Goal: Information Seeking & Learning: Check status

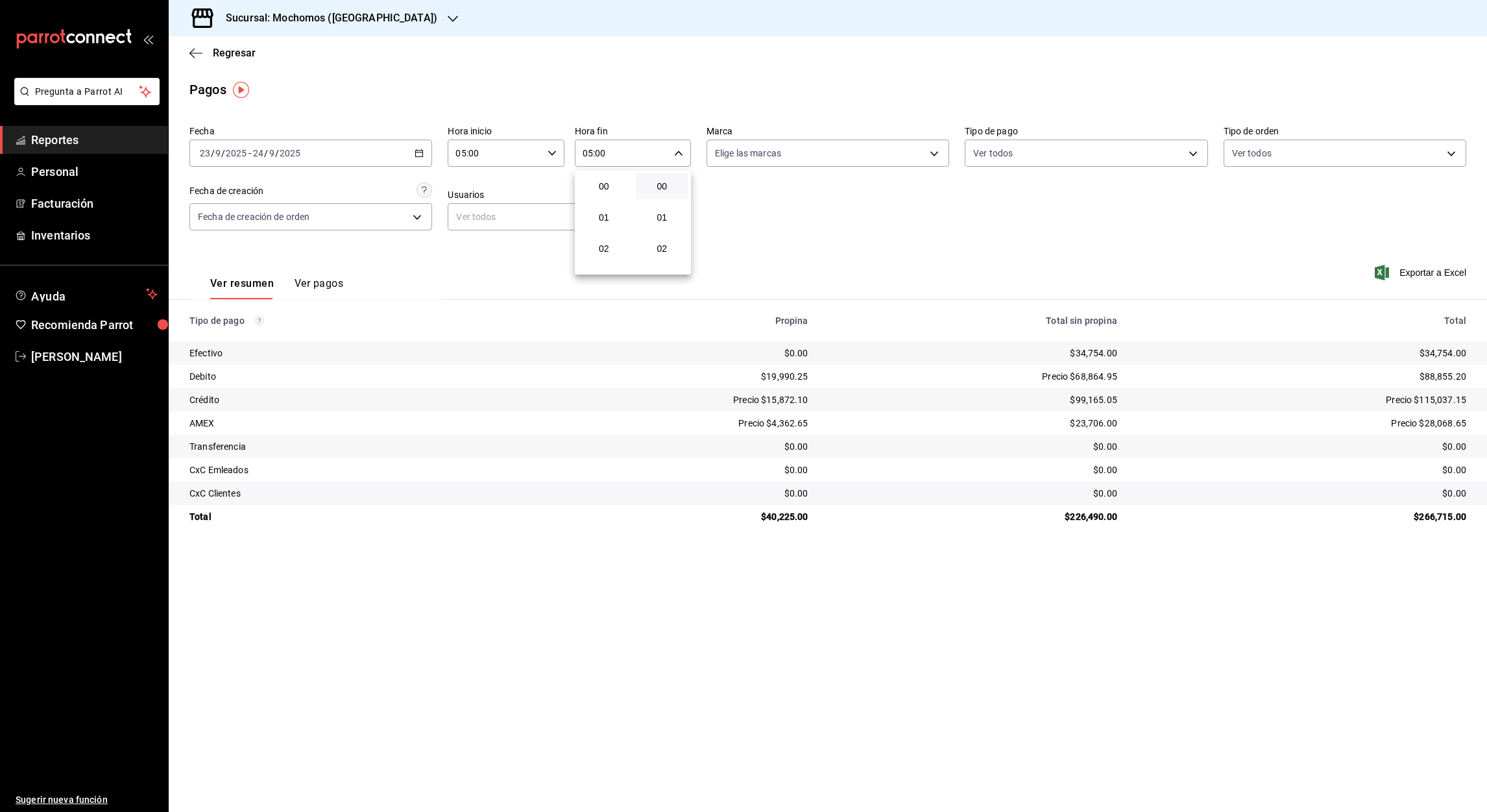
scroll to position [154, 0]
click at [816, 237] on div at bounding box center [743, 406] width 1487 height 812
click at [447, 15] on icon "button" at bounding box center [453, 19] width 10 height 10
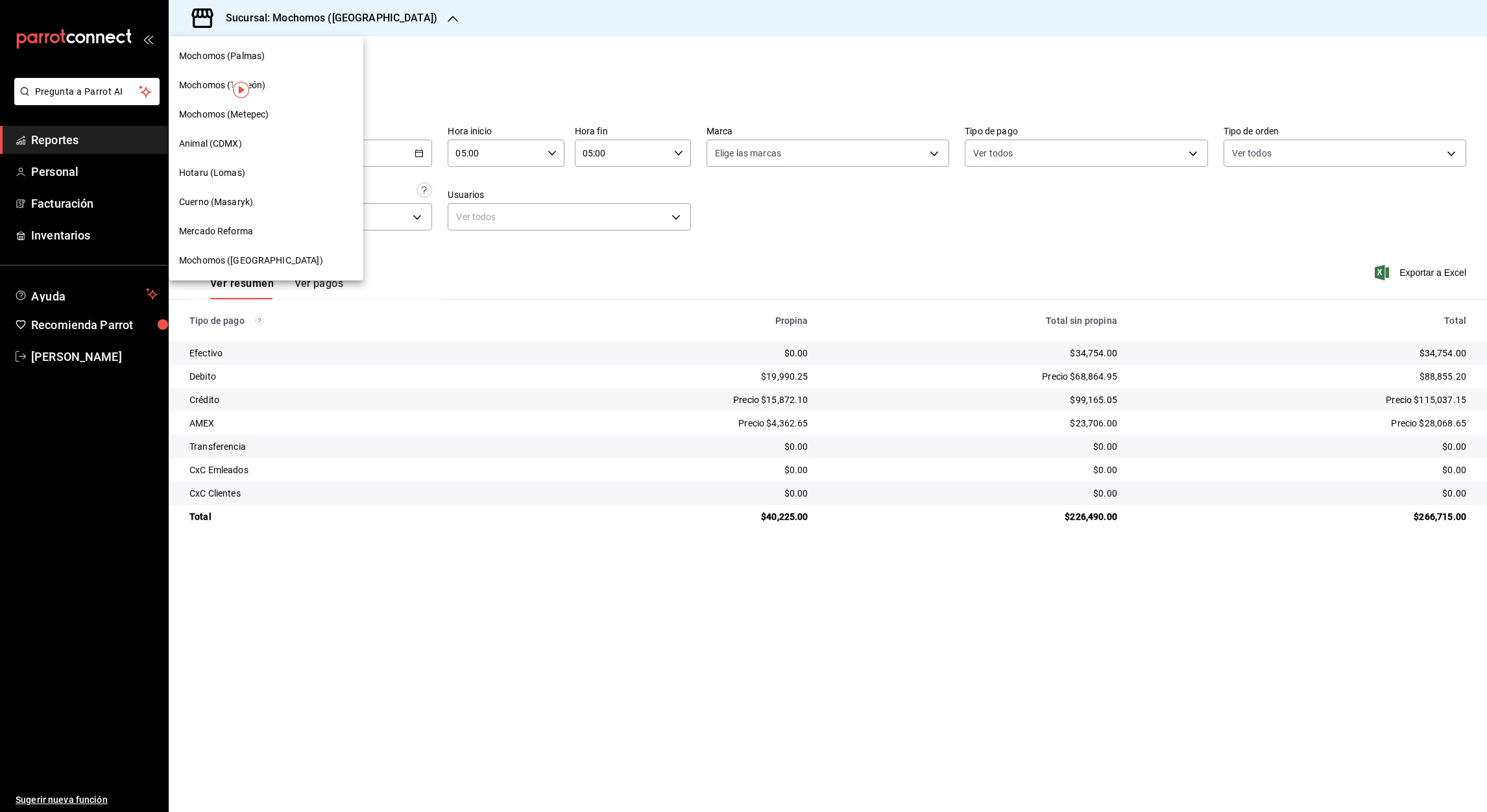
click at [254, 61] on span "Mochomos (Palmas)" at bounding box center [222, 56] width 86 height 14
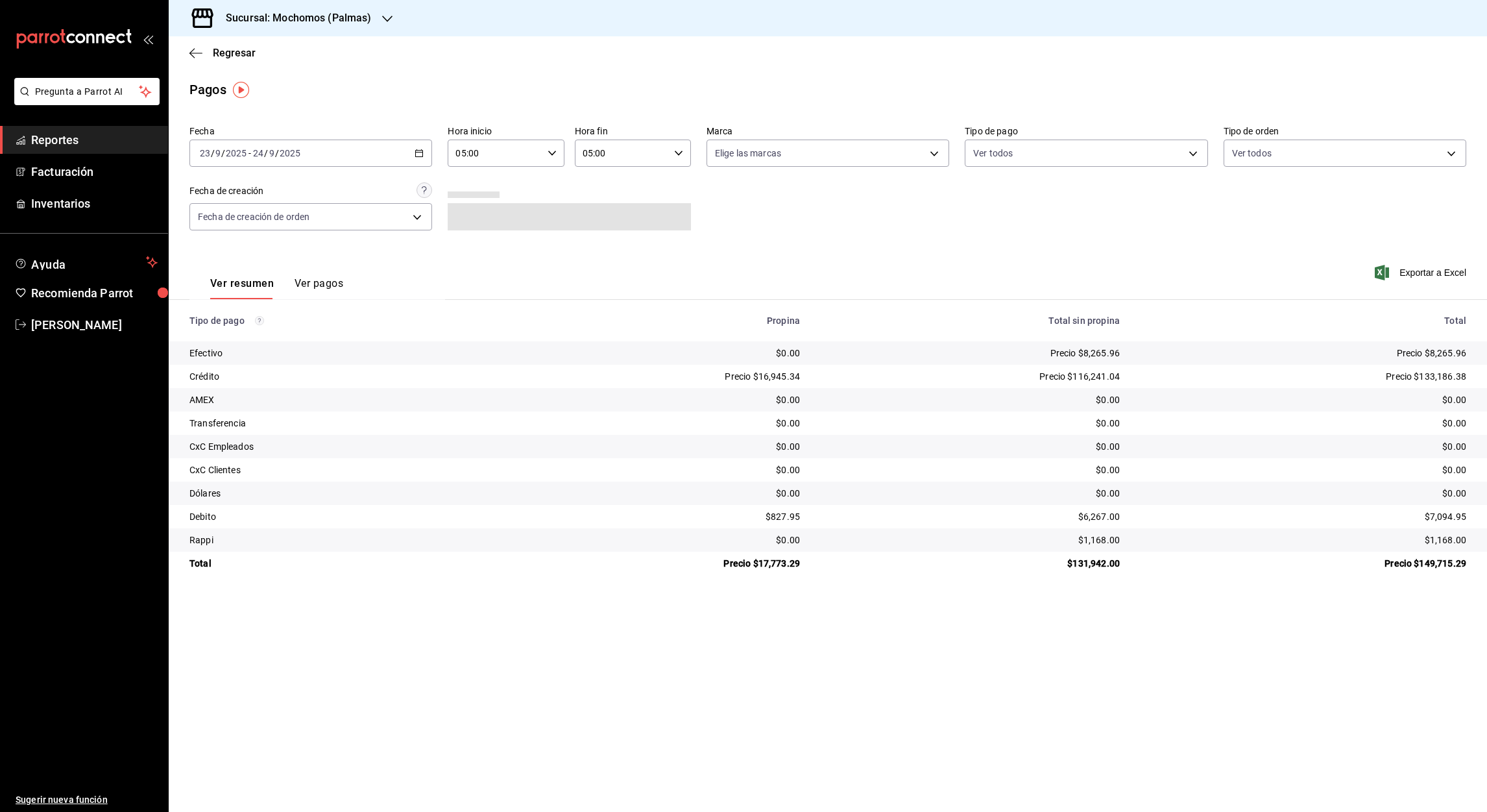
click at [419, 156] on icon "button" at bounding box center [419, 153] width 9 height 9
click at [235, 341] on span "Rango de fechas" at bounding box center [250, 338] width 101 height 14
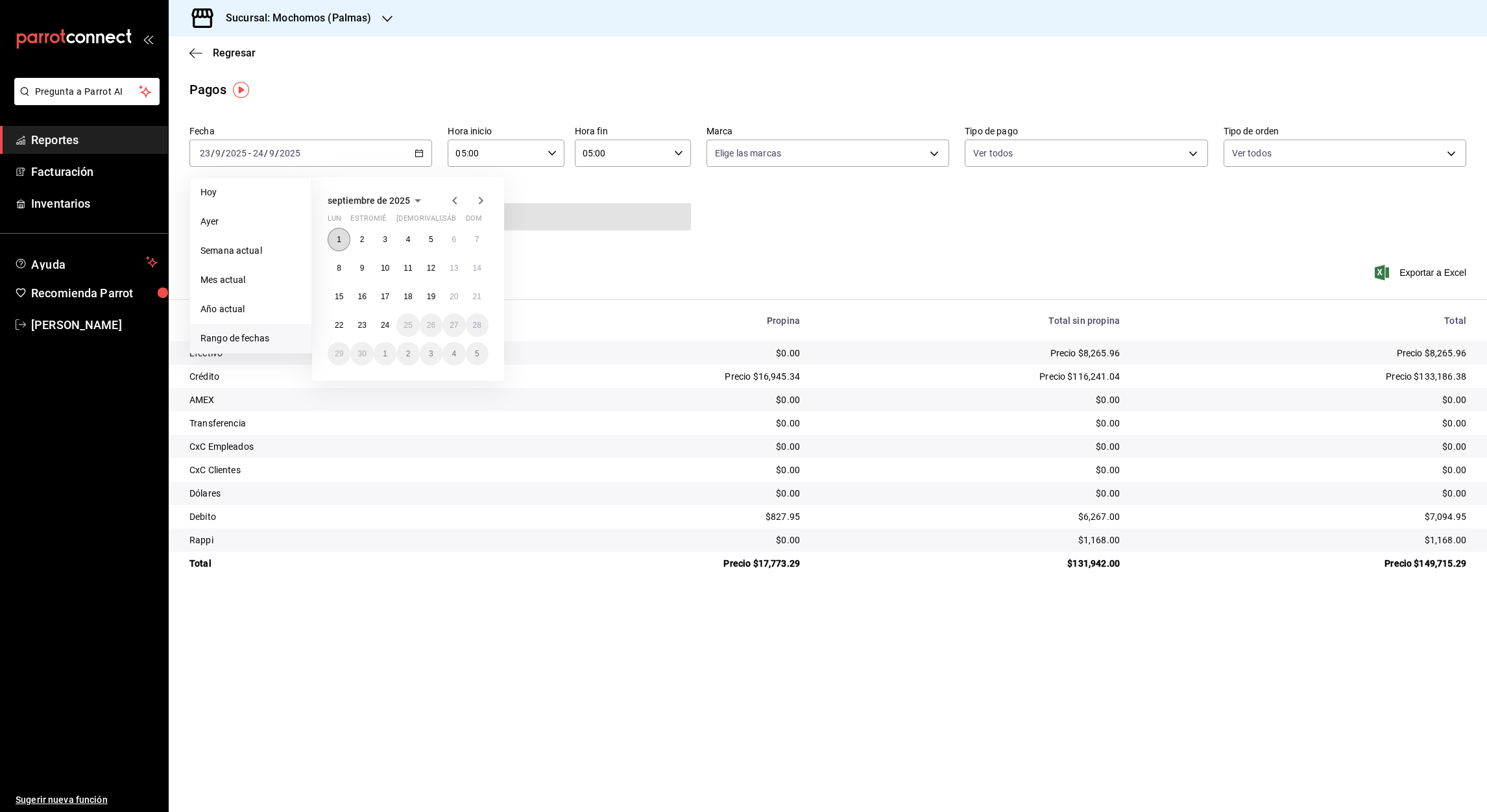
click at [343, 235] on button "1" at bounding box center [339, 239] width 23 height 23
click at [388, 323] on abbr "24" at bounding box center [384, 325] width 8 height 9
click at [342, 235] on button "1" at bounding box center [339, 239] width 23 height 23
type input "00:00"
type input "23:59"
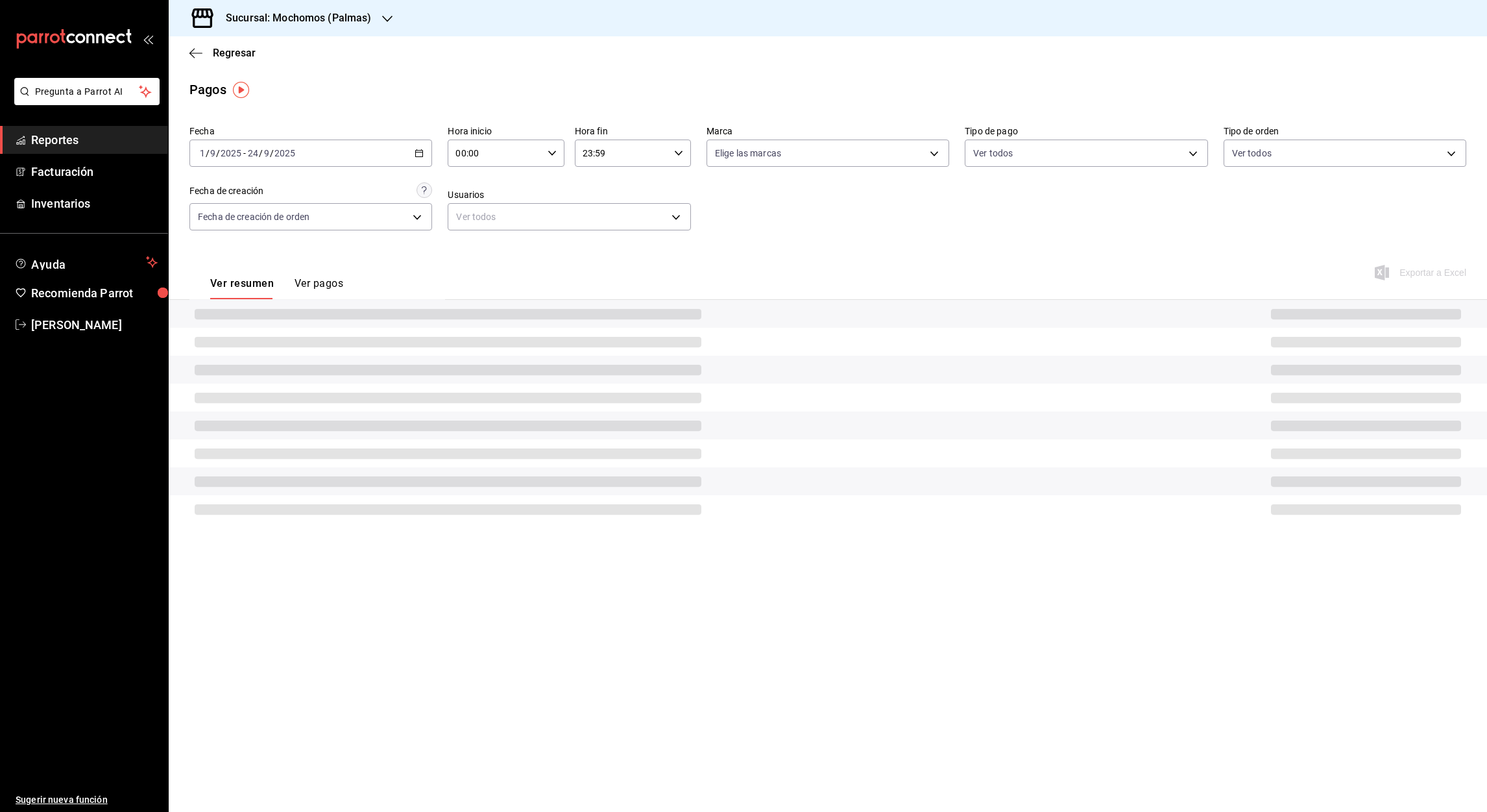
click at [453, 157] on input "00:00" at bounding box center [494, 153] width 94 height 26
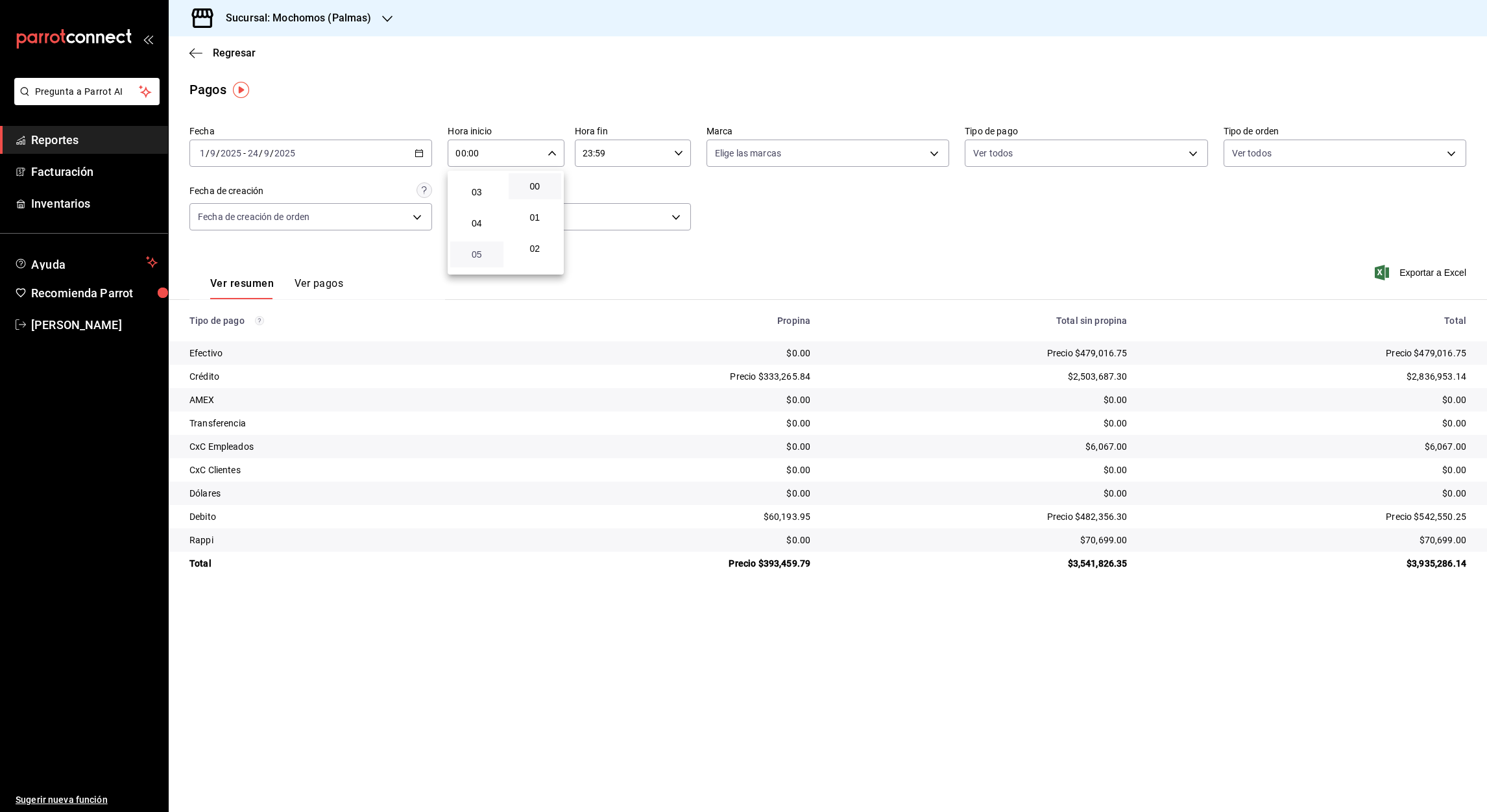
click at [478, 252] on span "05" at bounding box center [476, 255] width 37 height 10
type input "05:00"
click at [588, 153] on div at bounding box center [743, 406] width 1487 height 812
click at [588, 153] on input "23:59" at bounding box center [622, 153] width 94 height 26
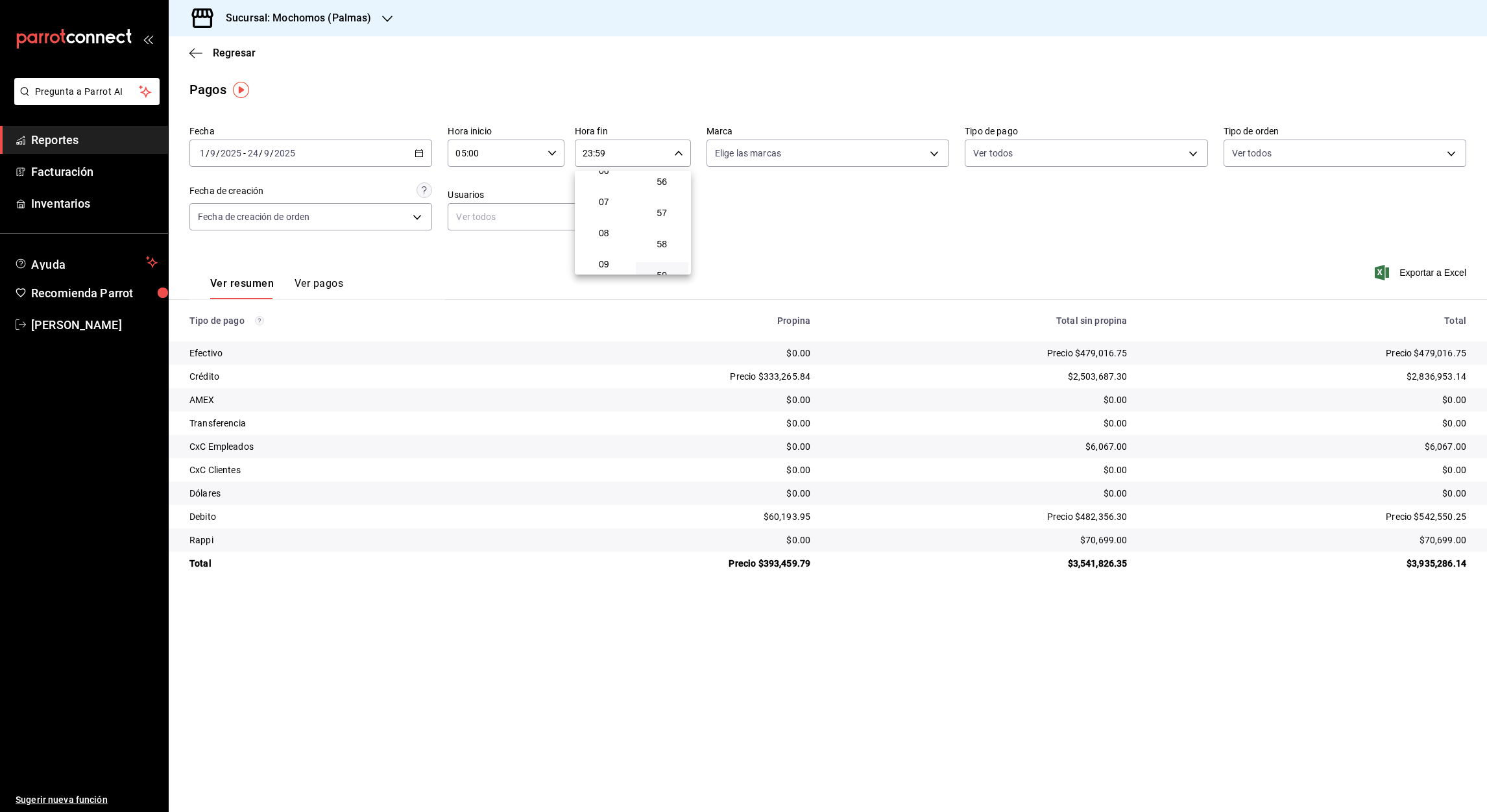
click at [625, 195] on button "07" at bounding box center [604, 201] width 54 height 26
click at [604, 203] on span "05" at bounding box center [604, 206] width 37 height 10
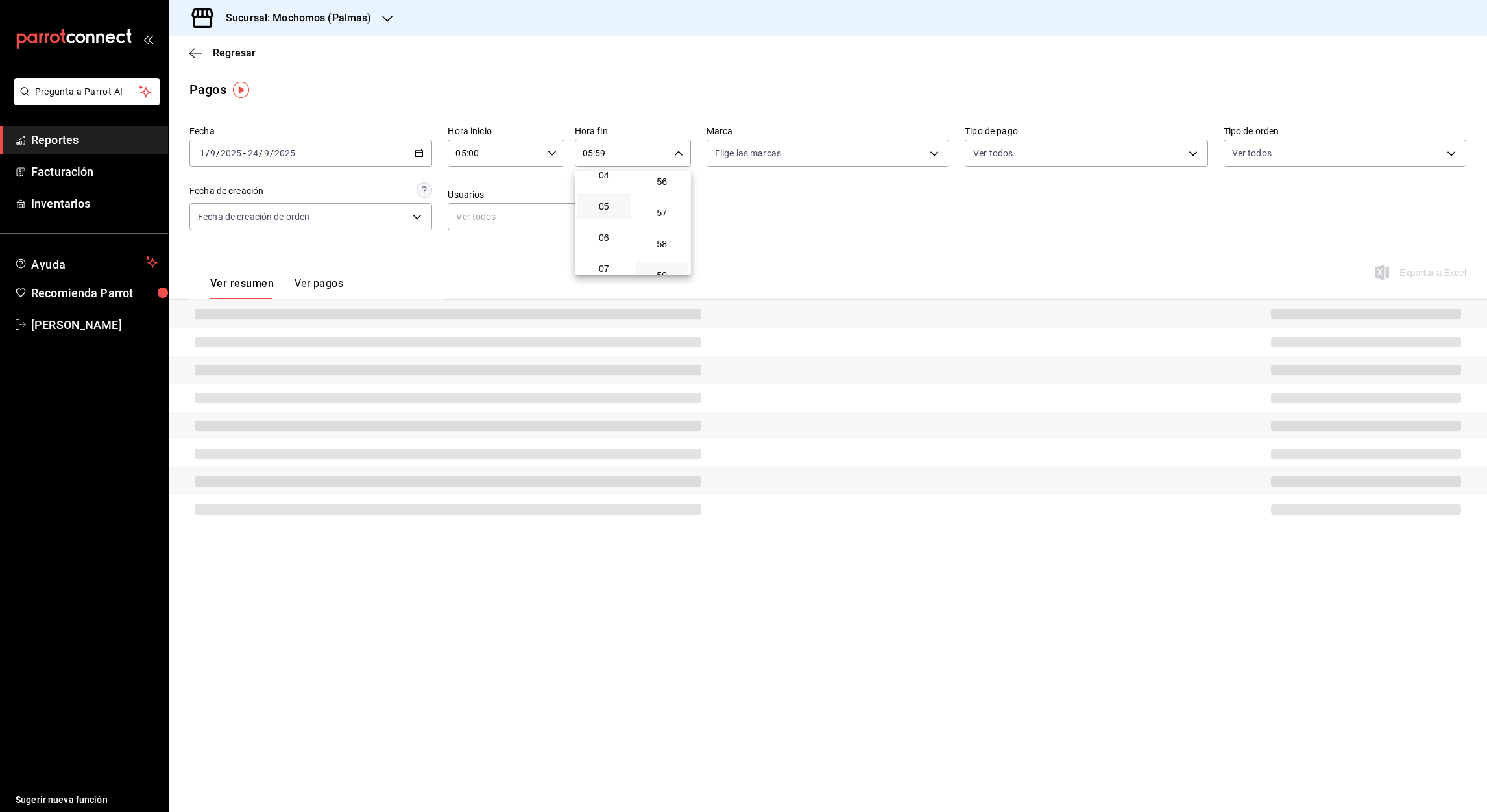
click at [602, 153] on div at bounding box center [743, 406] width 1487 height 812
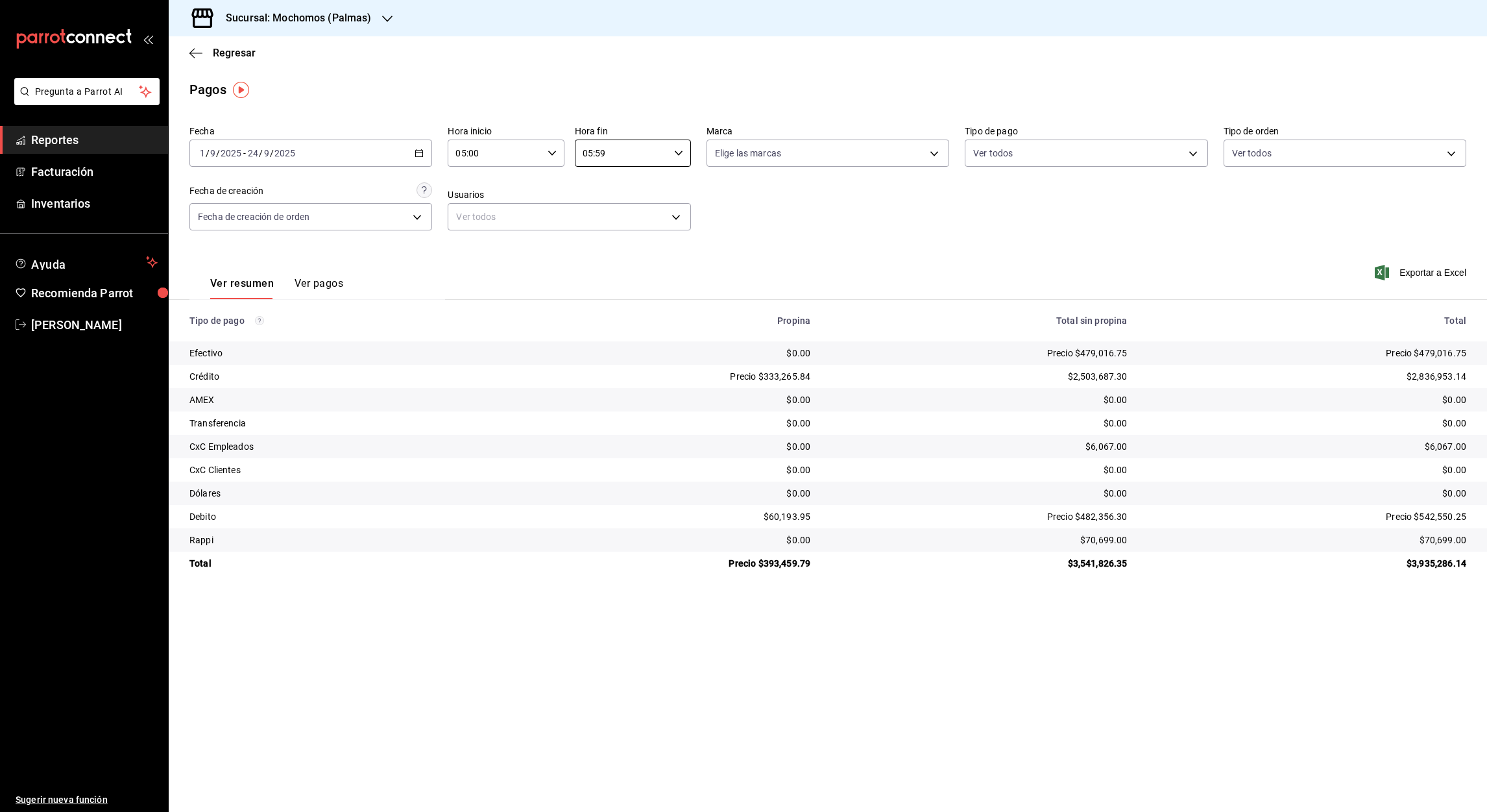
click at [602, 153] on input "05:59" at bounding box center [622, 153] width 94 height 26
click at [660, 183] on span "00" at bounding box center [662, 186] width 37 height 10
type input "05:00"
click at [1424, 275] on div at bounding box center [743, 406] width 1487 height 812
click at [1422, 271] on font "Exportar a Excel" at bounding box center [1433, 272] width 67 height 10
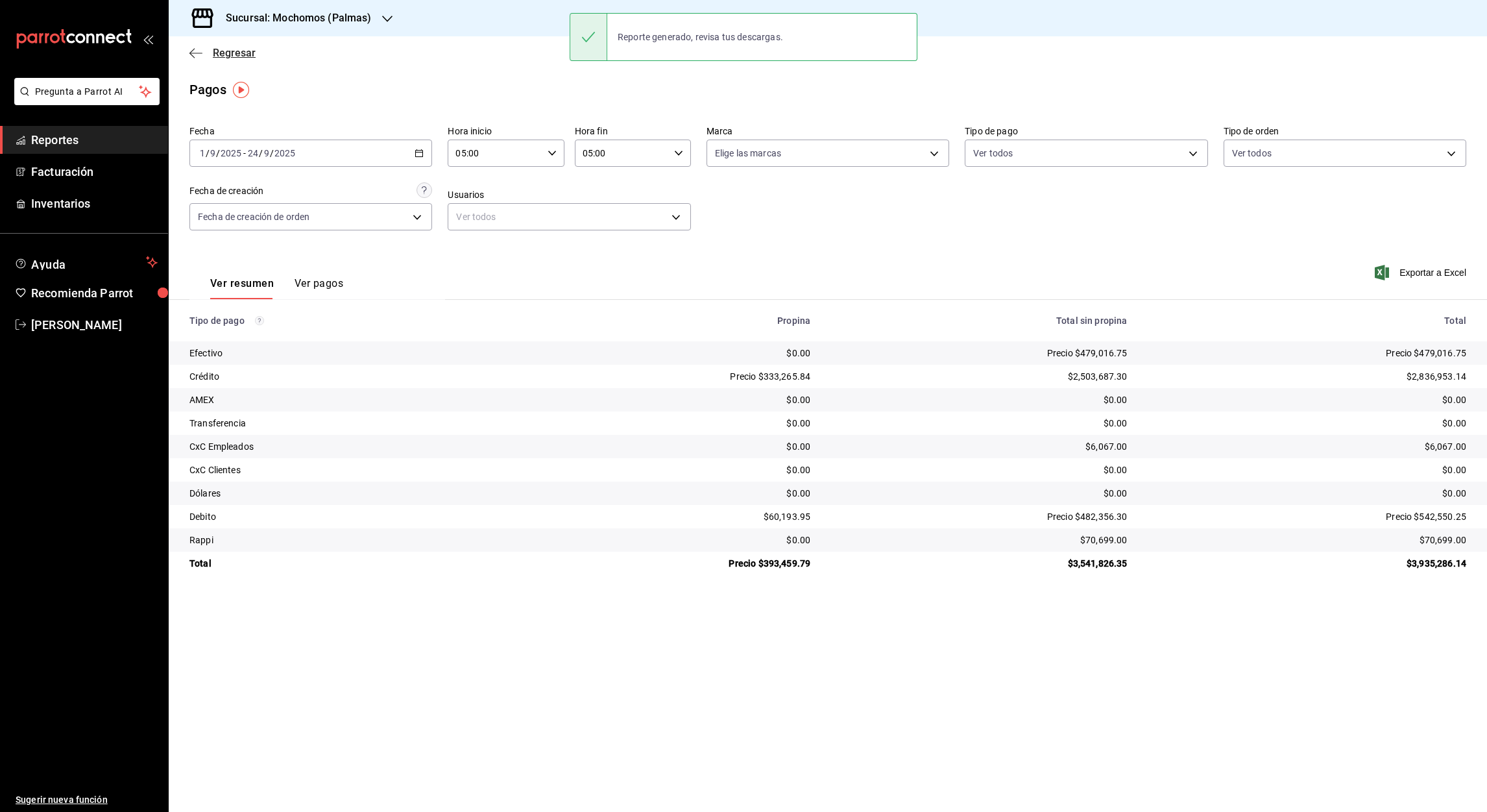
click at [194, 54] on icon "button" at bounding box center [196, 54] width 13 height 12
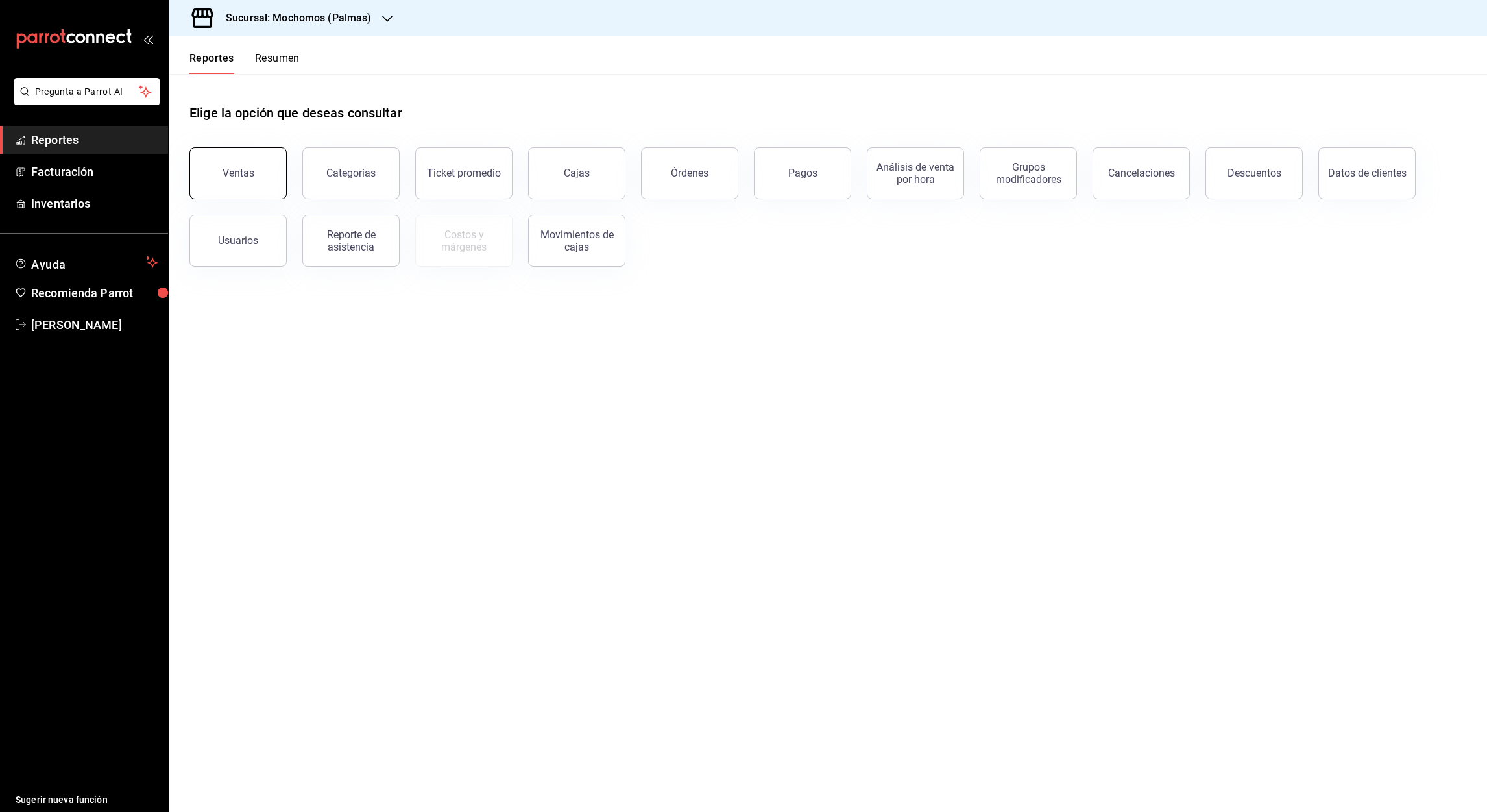
click at [239, 179] on button "Ventas" at bounding box center [238, 173] width 98 height 52
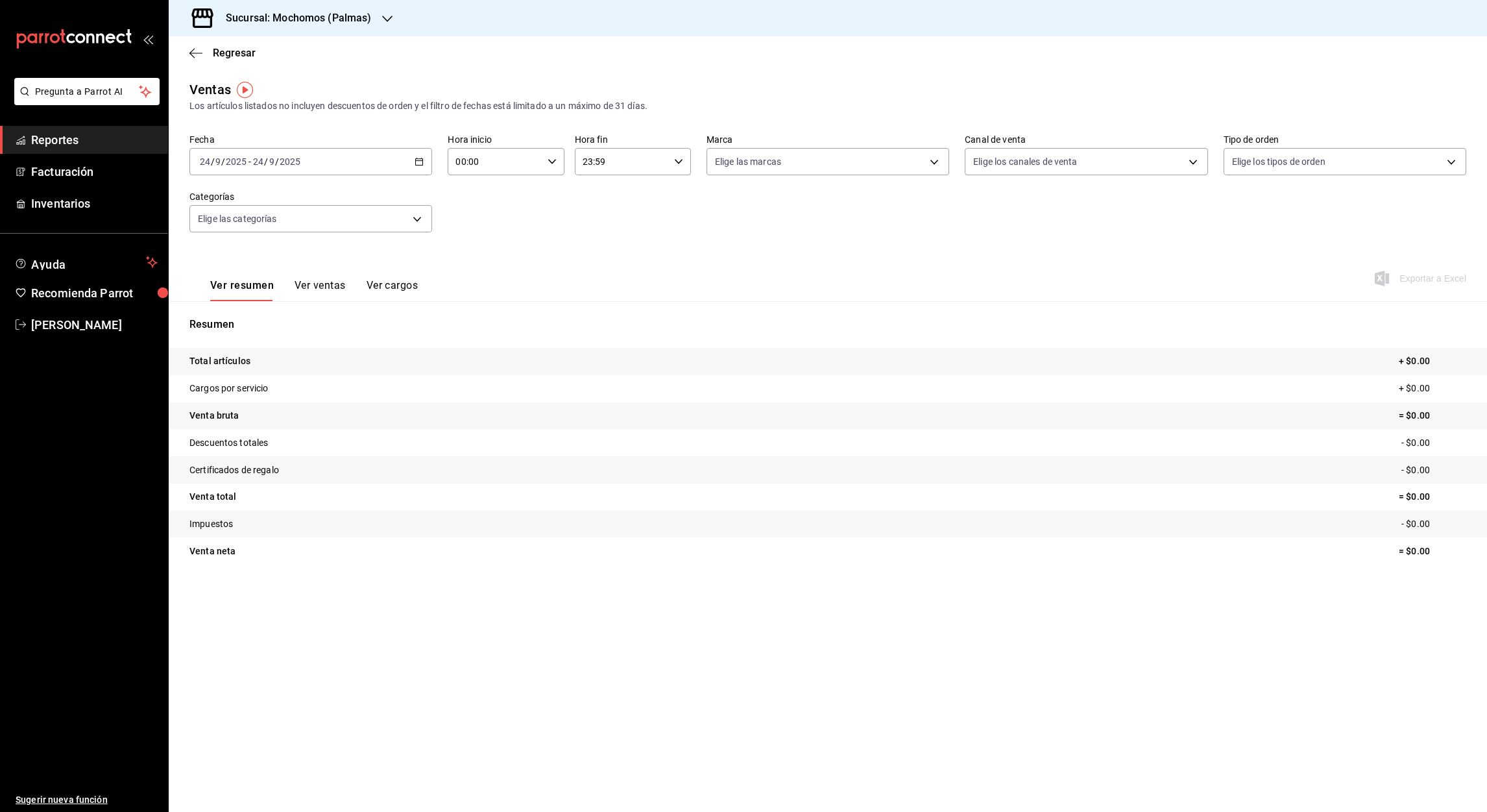
click at [420, 164] on icon "button" at bounding box center [419, 161] width 9 height 9
click at [235, 318] on span "Rango de fechas" at bounding box center [250, 318] width 101 height 14
click at [340, 244] on abbr "1" at bounding box center [339, 248] width 4 height 9
click at [384, 332] on abbr "24" at bounding box center [384, 333] width 8 height 9
click at [460, 157] on input "00:00" at bounding box center [494, 161] width 94 height 26
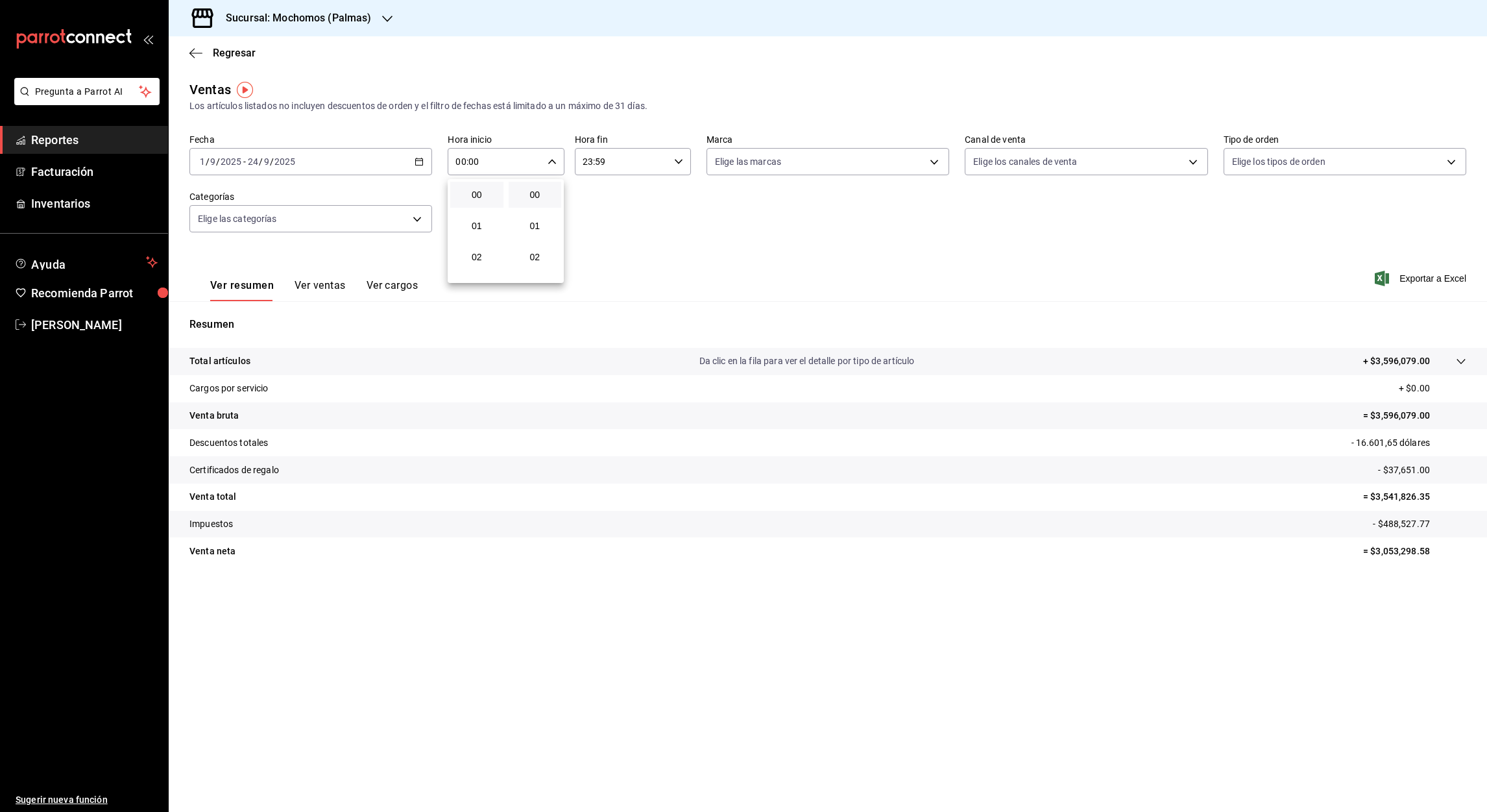
click at [460, 157] on div at bounding box center [743, 406] width 1487 height 812
click at [441, 131] on div "Ventas Los artículos listados no incluyen descuentos de orden y el filtro de fe…" at bounding box center [827, 340] width 1318 height 521
click at [585, 167] on input "23:59" at bounding box center [622, 161] width 94 height 26
click at [609, 235] on span "05" at bounding box center [604, 236] width 37 height 10
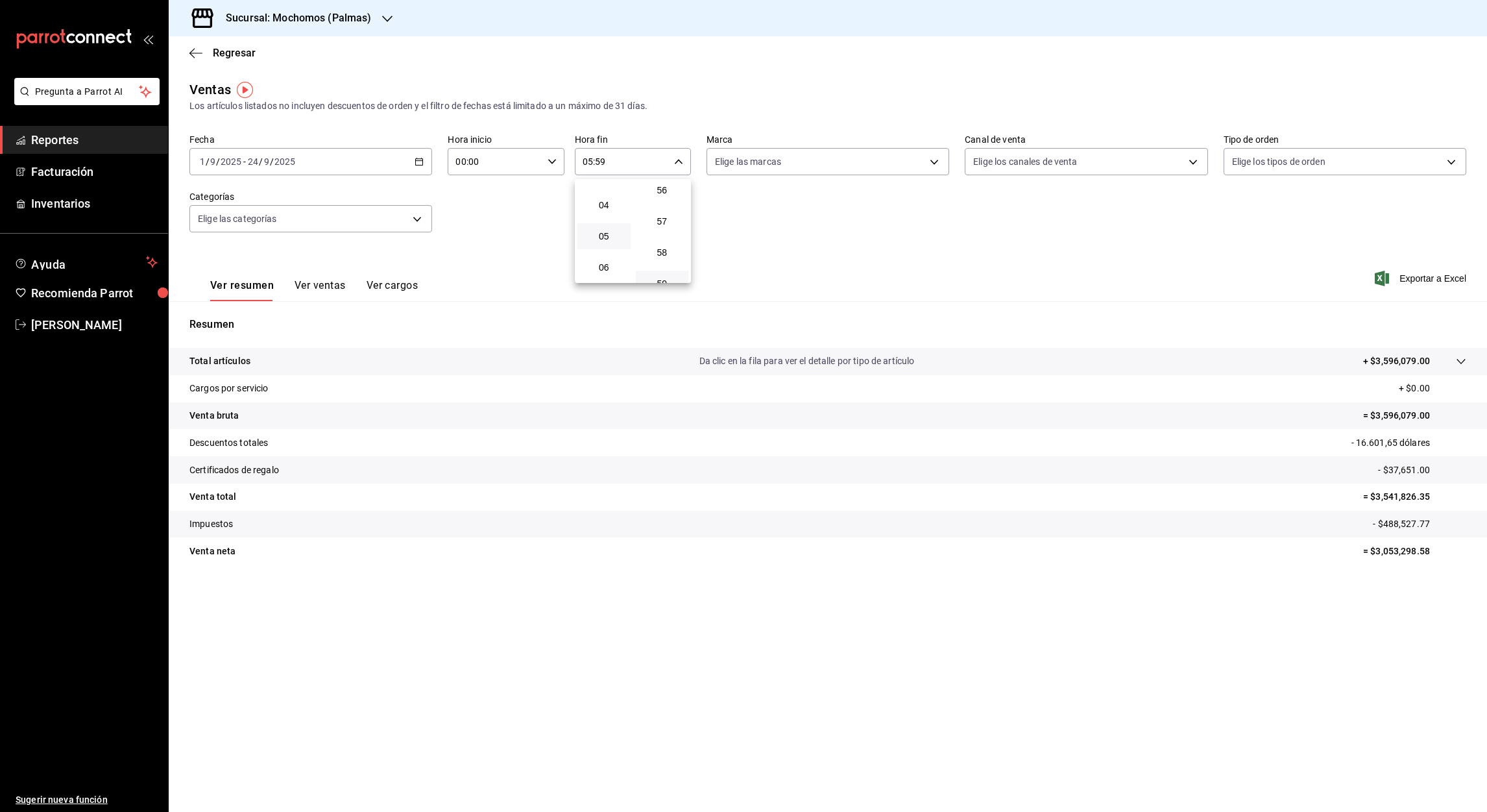
click at [600, 163] on div at bounding box center [743, 406] width 1487 height 812
click at [600, 163] on input "05:59" at bounding box center [622, 161] width 94 height 26
click at [664, 196] on span "00" at bounding box center [662, 194] width 37 height 10
type input "05:00"
click at [1443, 276] on div at bounding box center [743, 406] width 1487 height 812
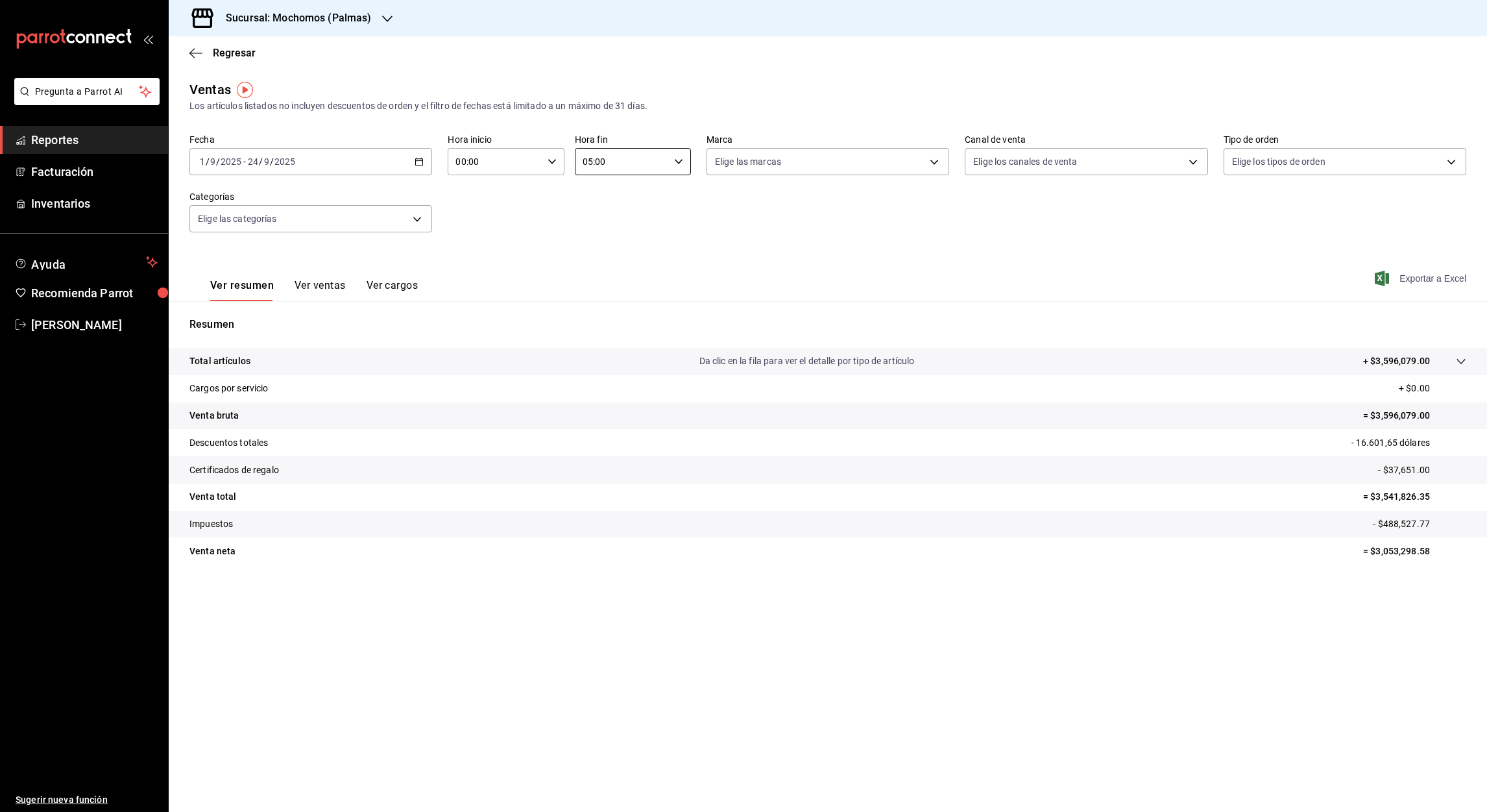
click at [1445, 283] on font "Exportar a Excel" at bounding box center [1433, 278] width 67 height 10
click at [676, 309] on div "Resumen Total artículos Da clic en la fila para ver el detalle por tipo de artí…" at bounding box center [827, 440] width 1318 height 279
click at [194, 54] on icon "button" at bounding box center [196, 54] width 13 height 12
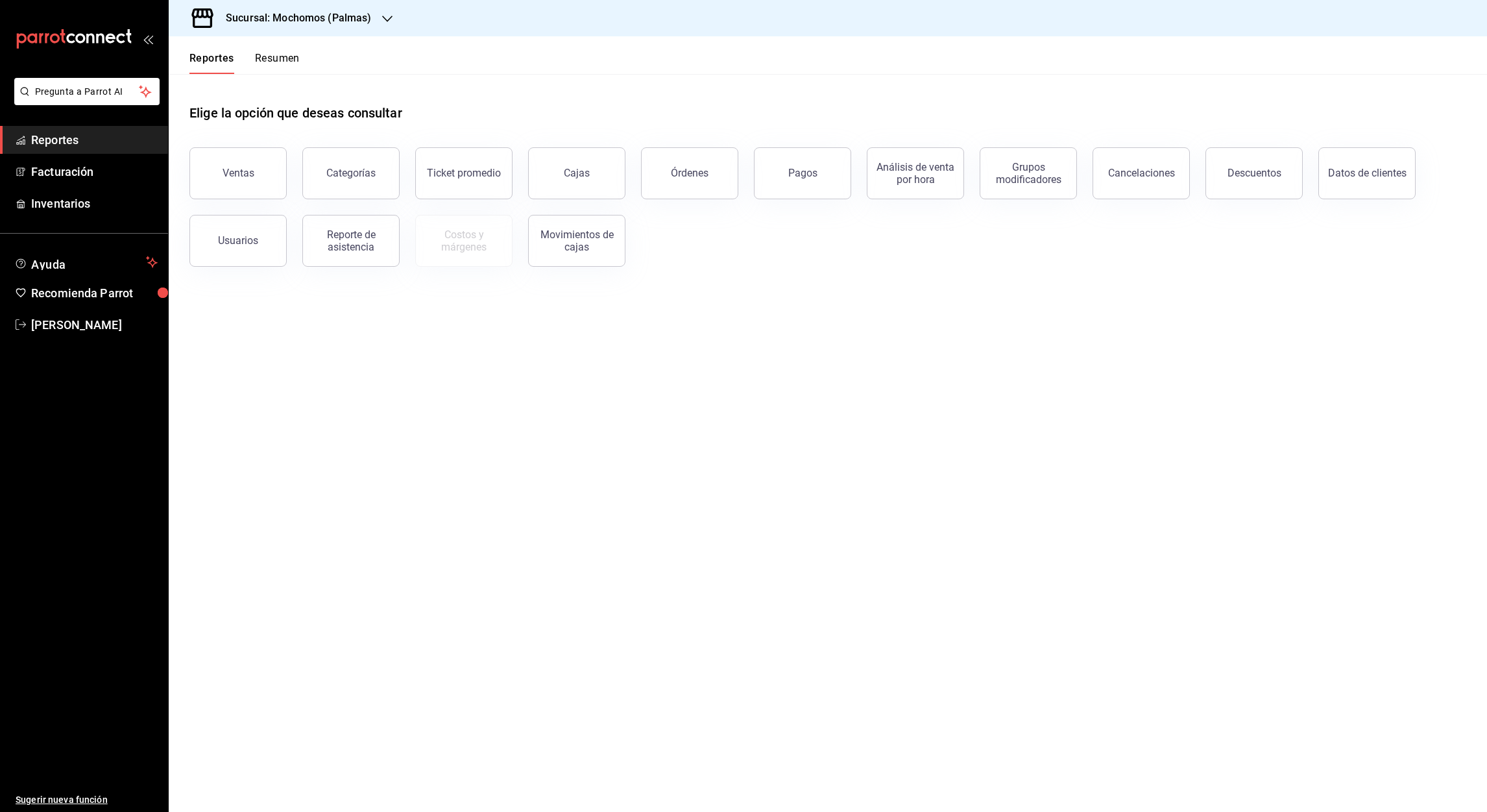
click at [389, 22] on icon "button" at bounding box center [387, 19] width 10 height 10
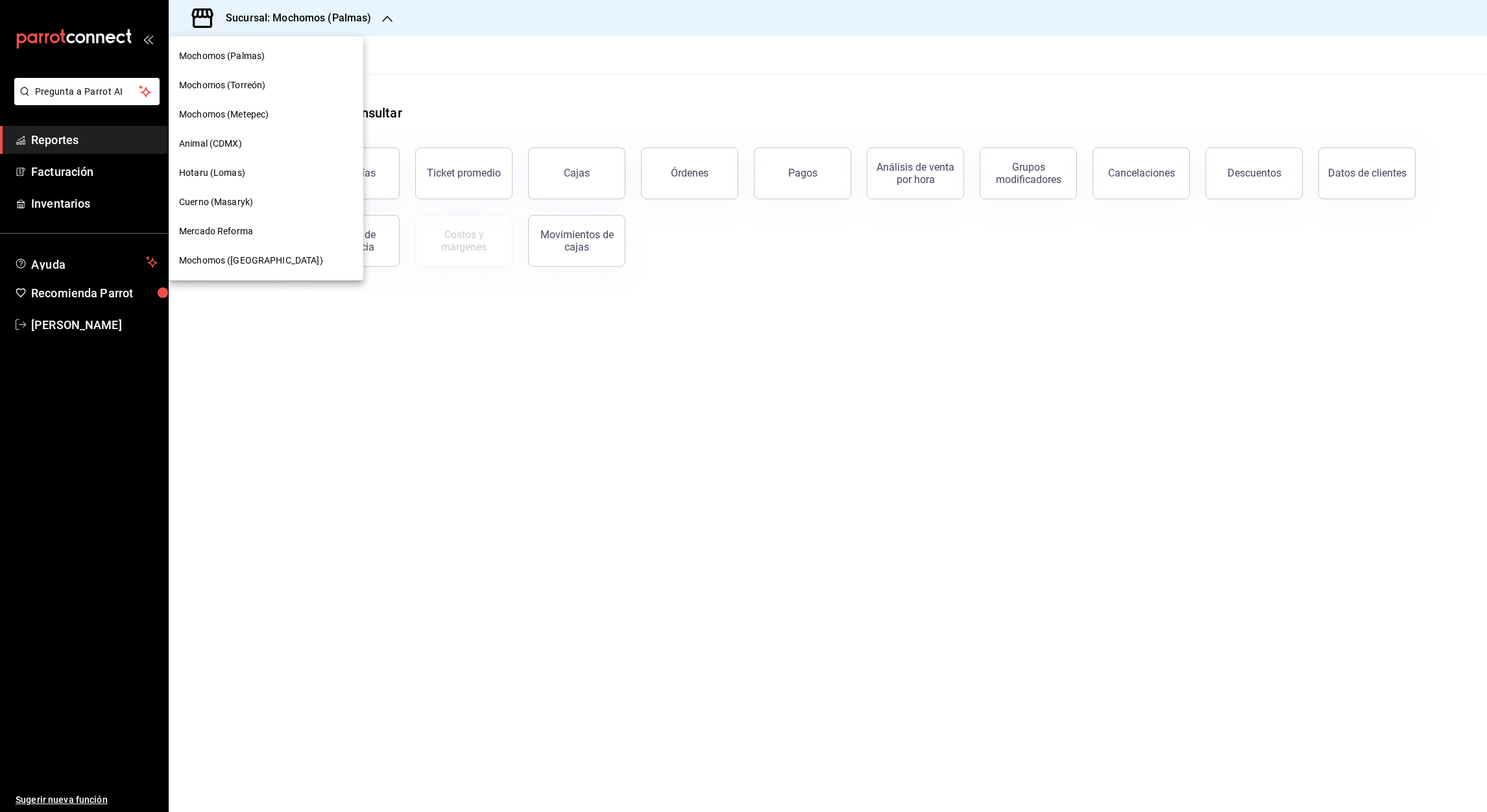
click at [230, 230] on span "Mercado Reforma" at bounding box center [216, 231] width 74 height 14
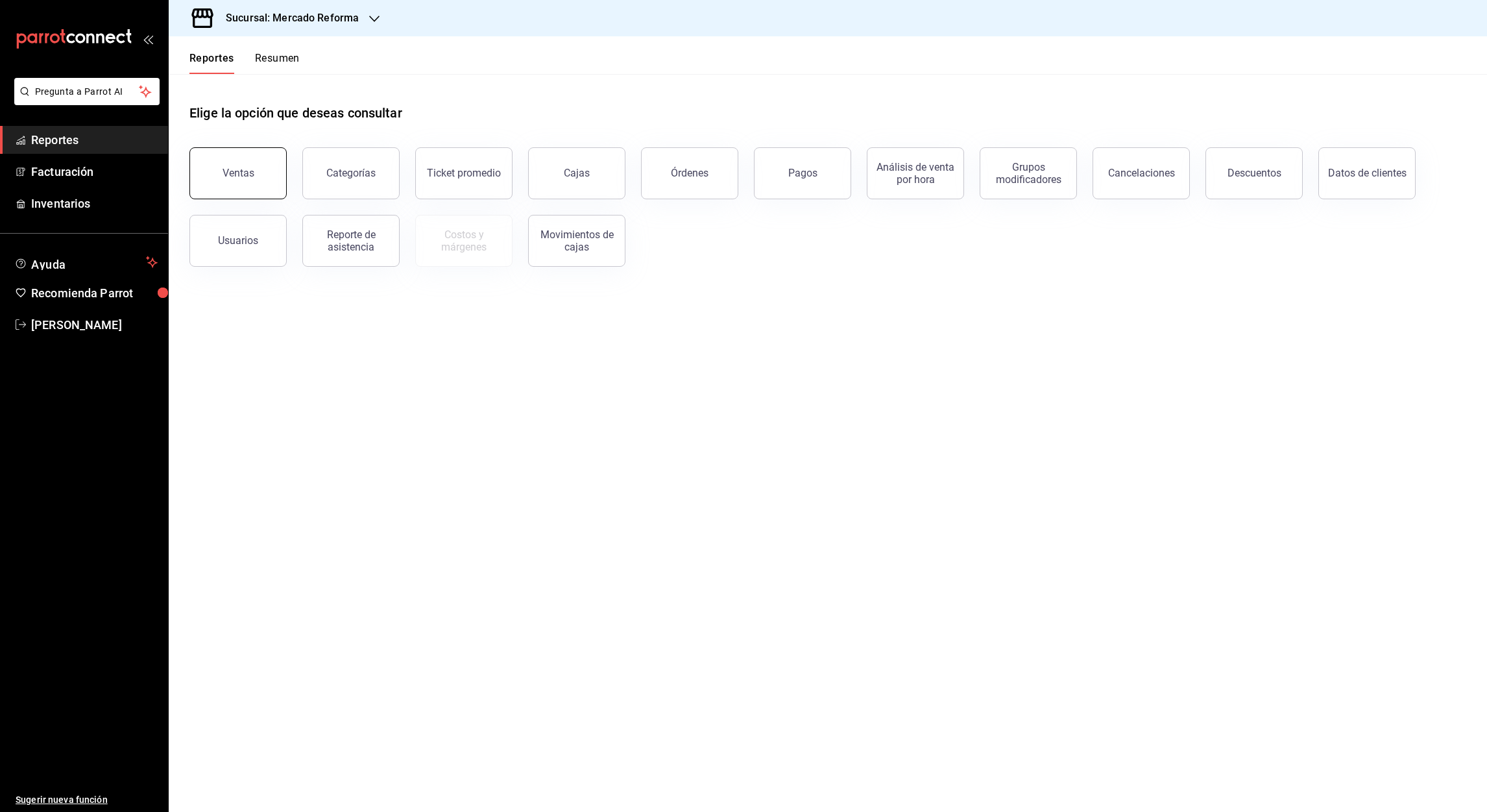
click at [244, 176] on div "Ventas" at bounding box center [238, 172] width 32 height 12
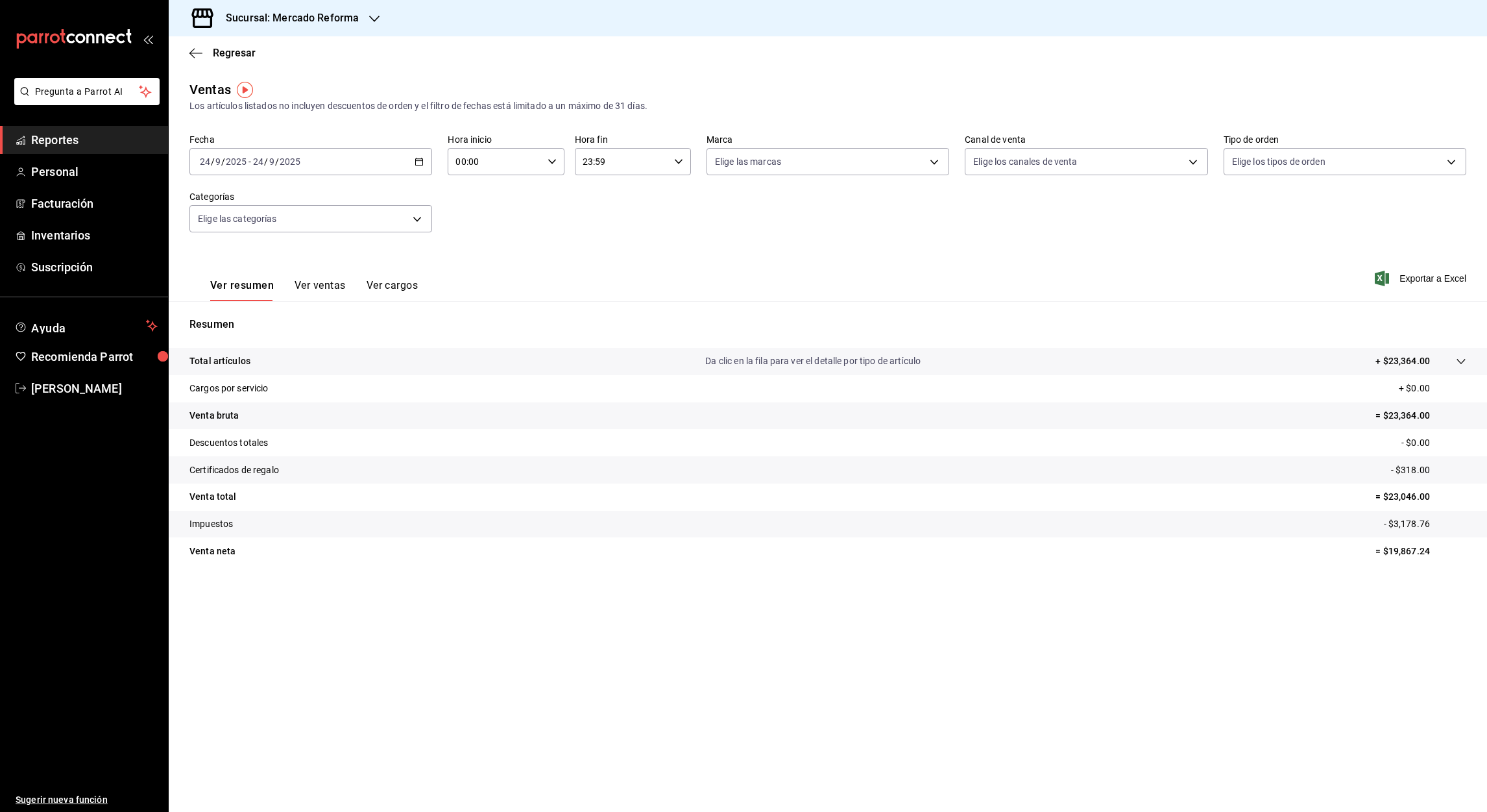
click at [185, 57] on div "Regresar" at bounding box center [827, 53] width 1318 height 33
click at [191, 59] on span "Regresar" at bounding box center [222, 53] width 66 height 12
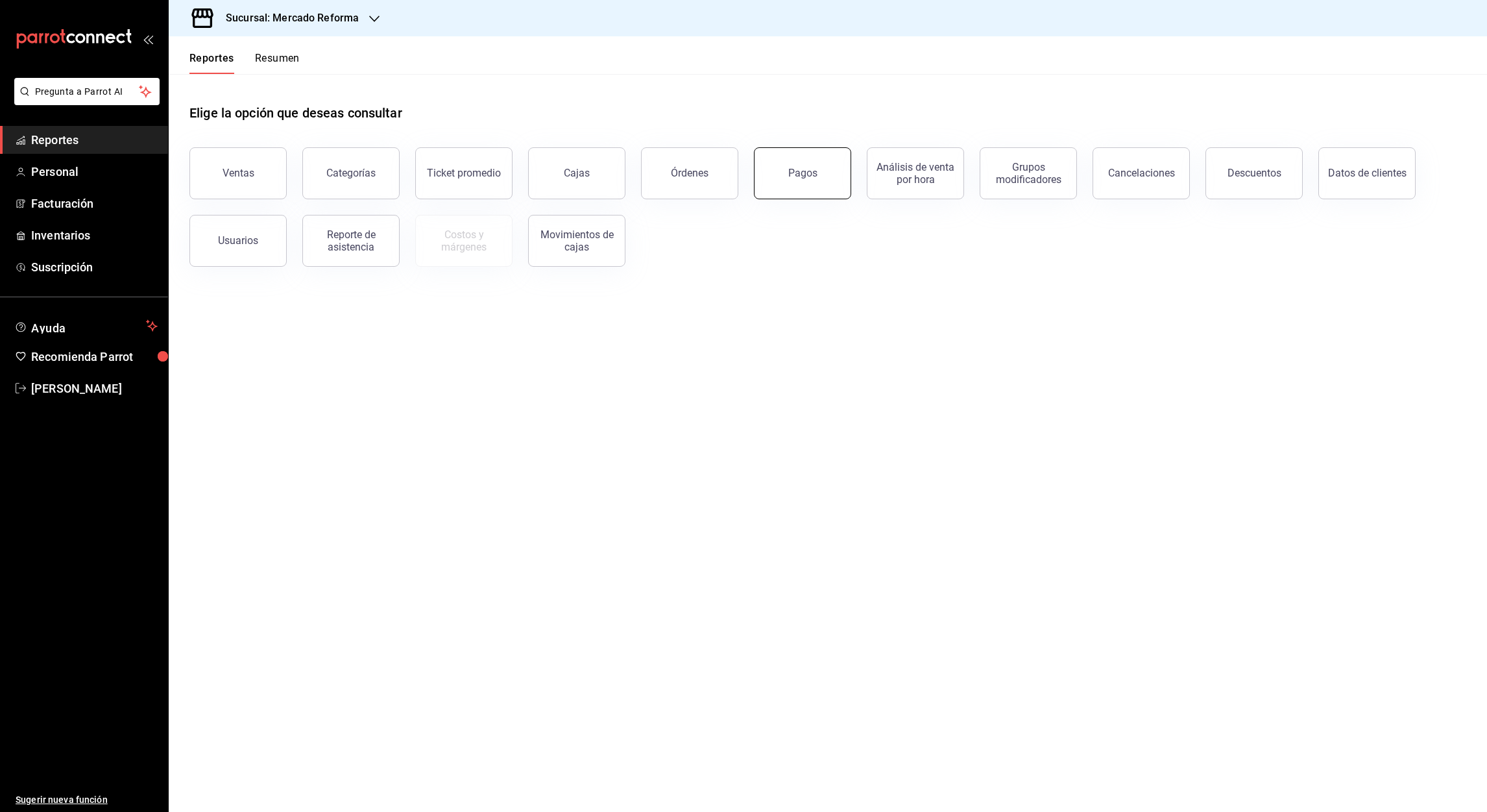
click at [809, 178] on div "Pagos" at bounding box center [803, 172] width 29 height 12
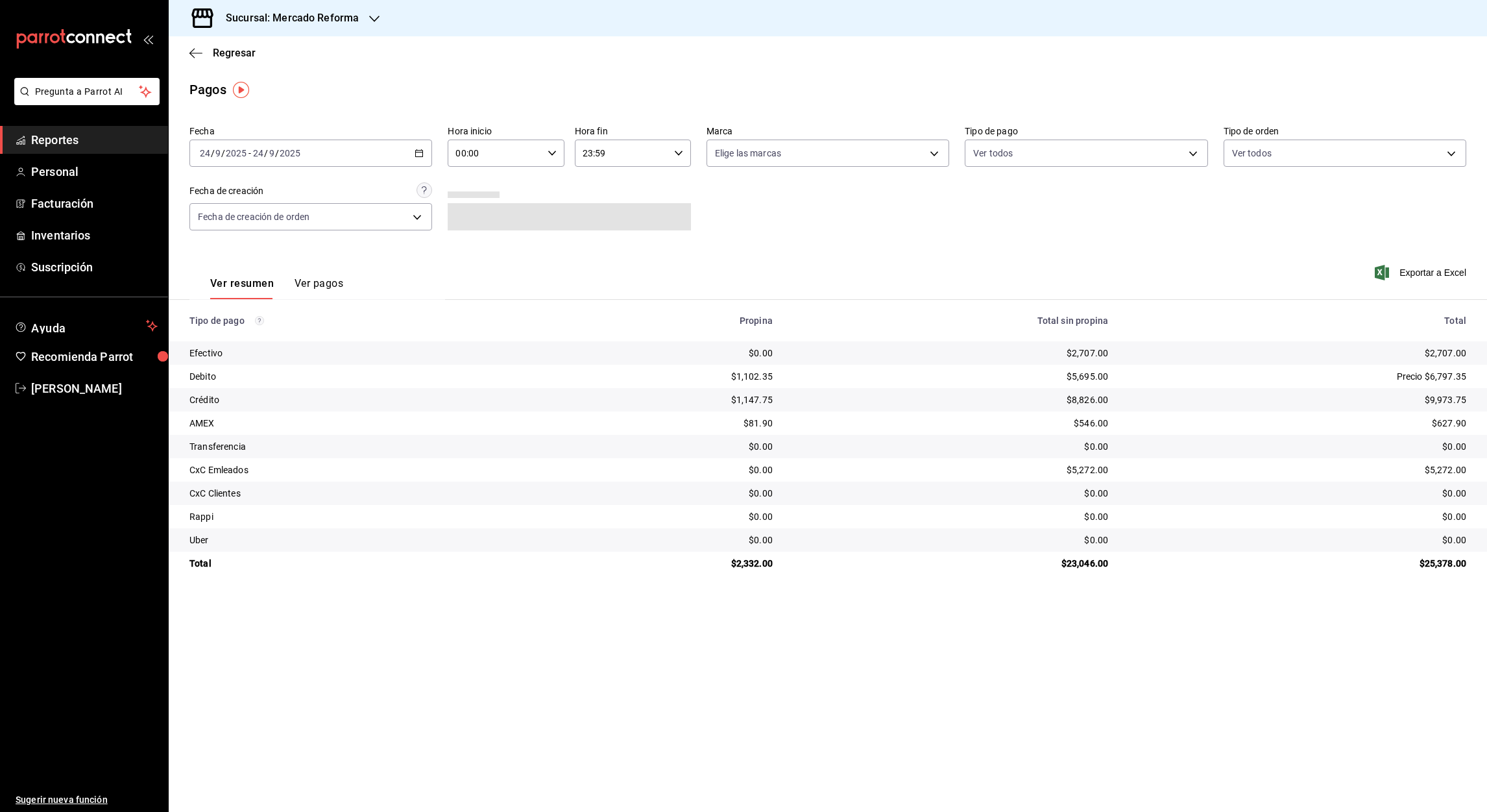
click at [419, 156] on icon "button" at bounding box center [419, 153] width 9 height 9
click at [238, 335] on span "Rango de fechas" at bounding box center [250, 338] width 101 height 14
click at [417, 150] on \(Stroke\) "button" at bounding box center [419, 153] width 8 height 7
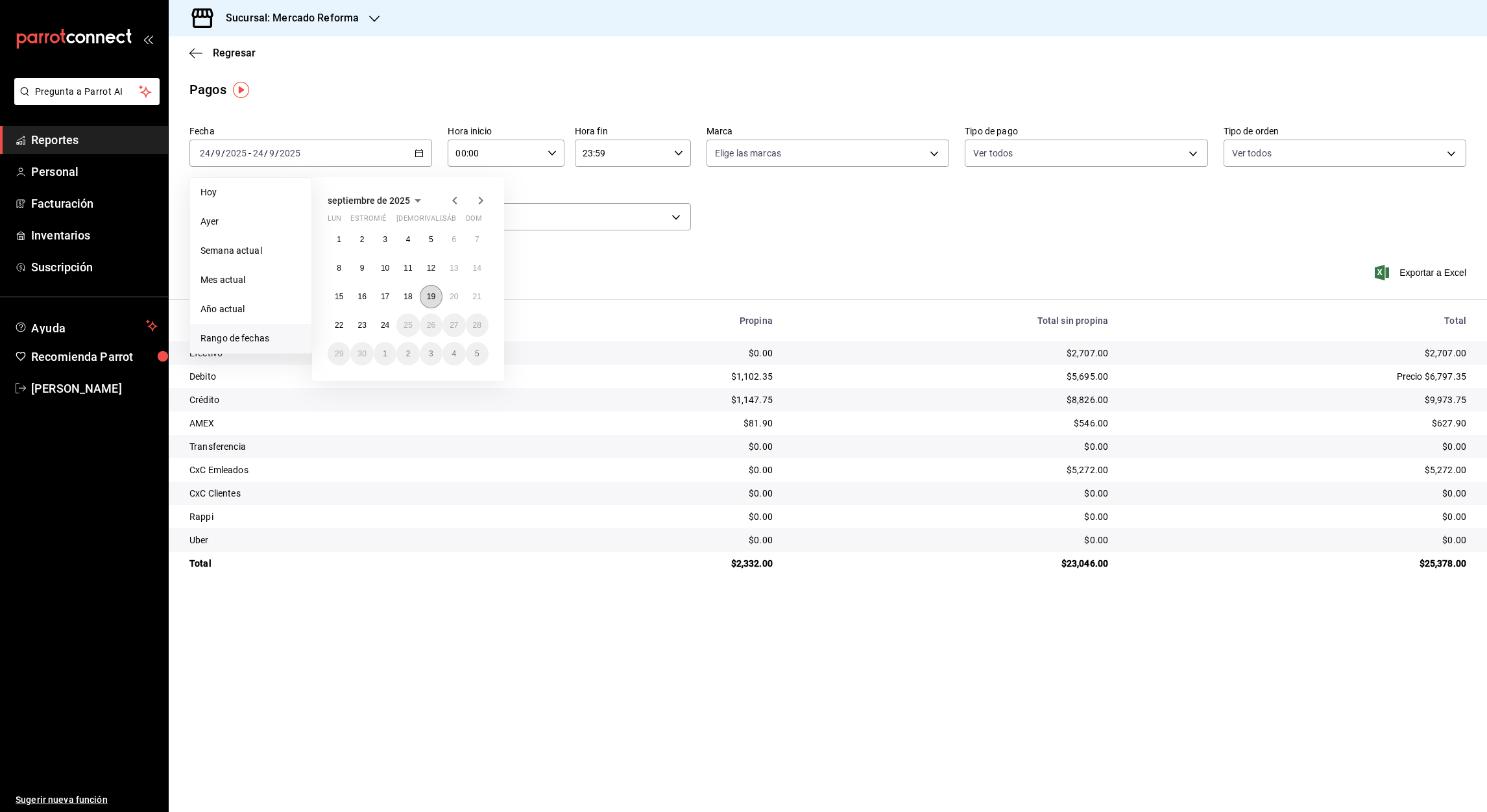
click at [425, 295] on button "19" at bounding box center [431, 296] width 23 height 23
click at [460, 296] on button "20" at bounding box center [453, 296] width 23 height 23
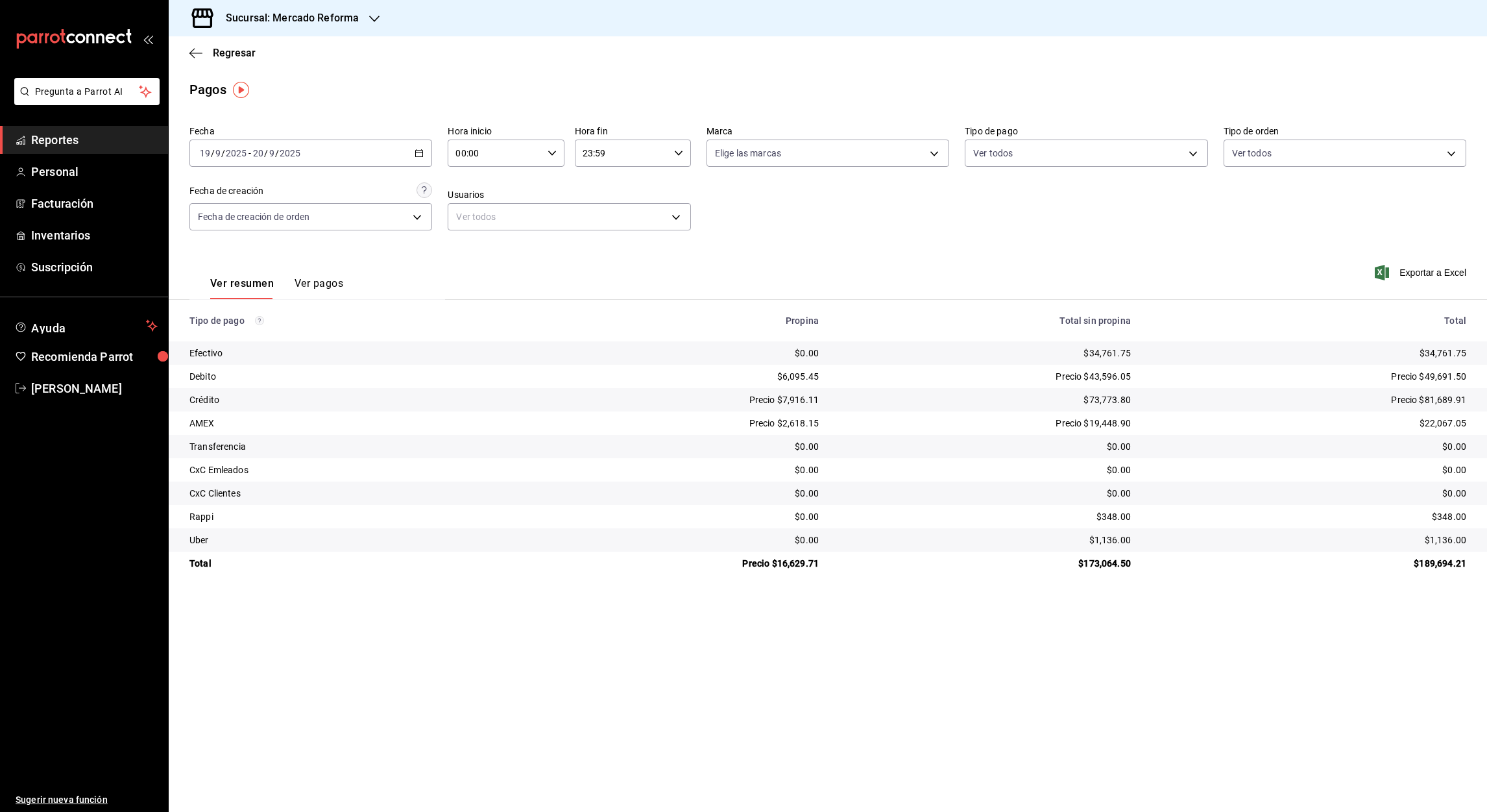
click at [461, 160] on input "00:00" at bounding box center [494, 153] width 94 height 26
click at [476, 243] on span "05" at bounding box center [476, 244] width 37 height 10
type input "05:00"
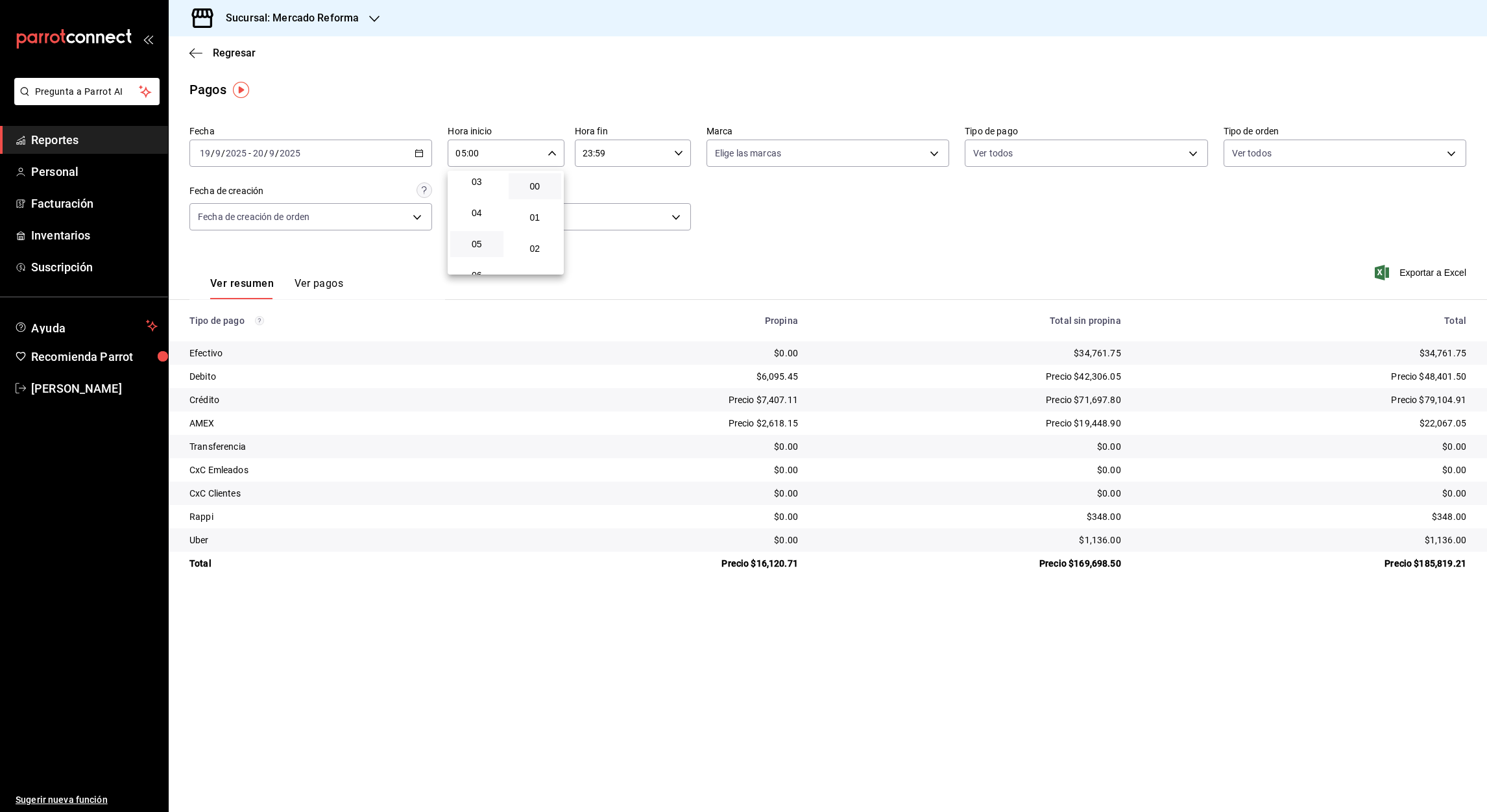
click at [587, 153] on div at bounding box center [743, 406] width 1487 height 812
click at [587, 153] on input "23:59" at bounding box center [622, 153] width 94 height 26
click at [601, 235] on div "06" at bounding box center [604, 251] width 59 height 31
click at [602, 223] on button "05" at bounding box center [604, 219] width 54 height 26
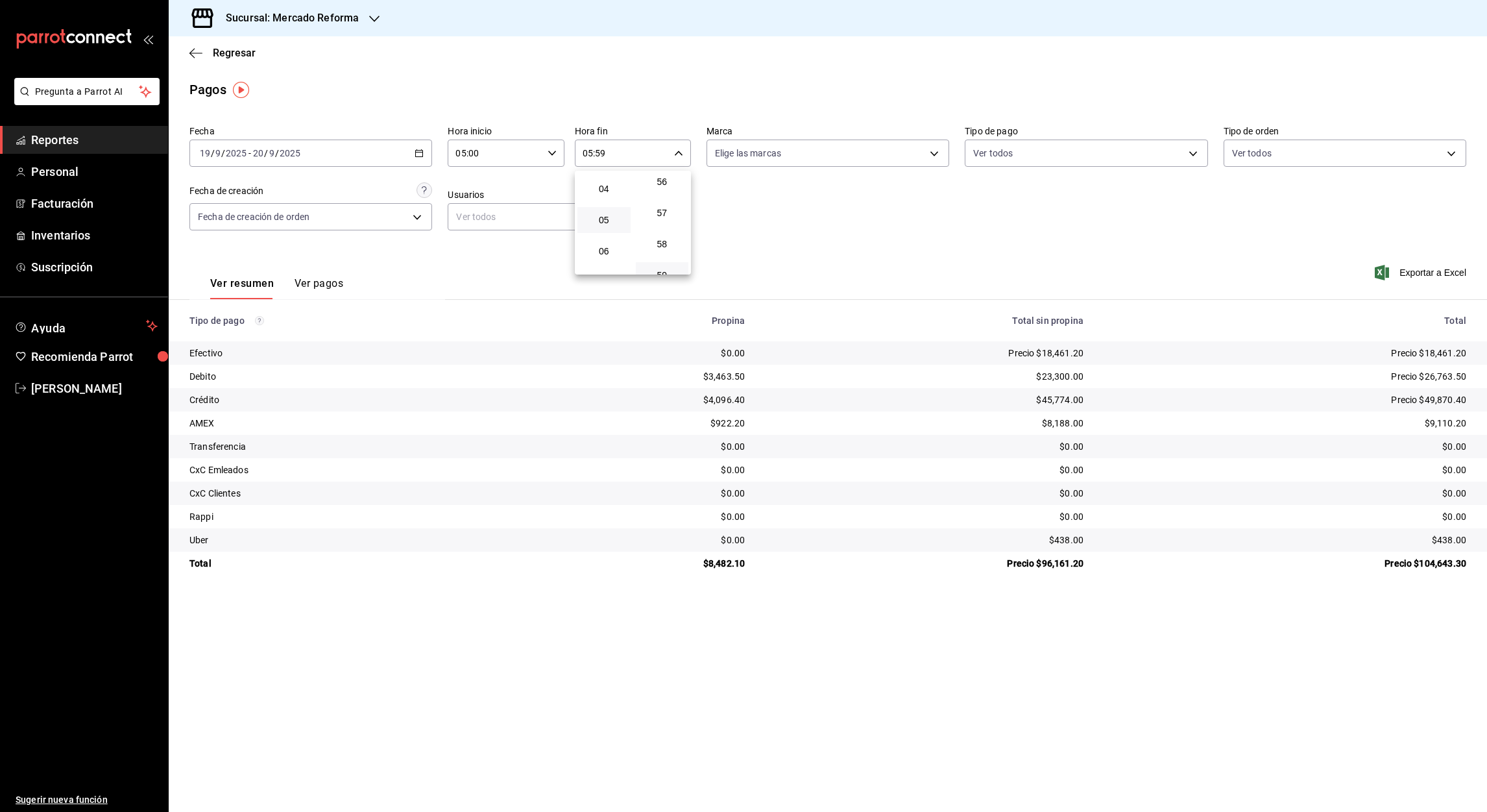
click at [600, 155] on div at bounding box center [743, 406] width 1487 height 812
click at [600, 155] on input "05:59" at bounding box center [622, 153] width 94 height 26
click at [660, 190] on span "00" at bounding box center [662, 186] width 37 height 10
type input "05:00"
click at [419, 155] on div at bounding box center [743, 406] width 1487 height 812
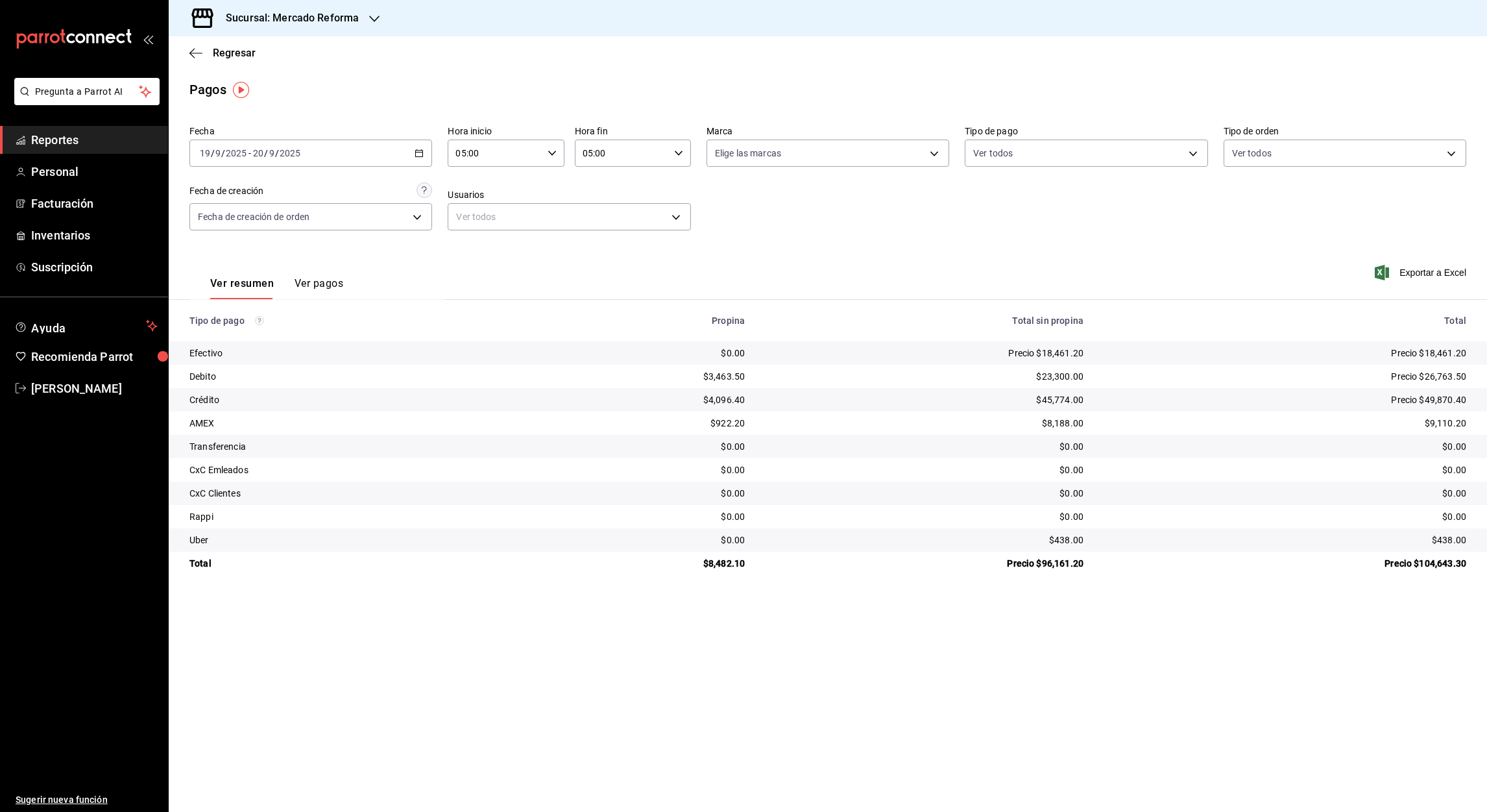
click at [419, 155] on icon "button" at bounding box center [419, 153] width 9 height 9
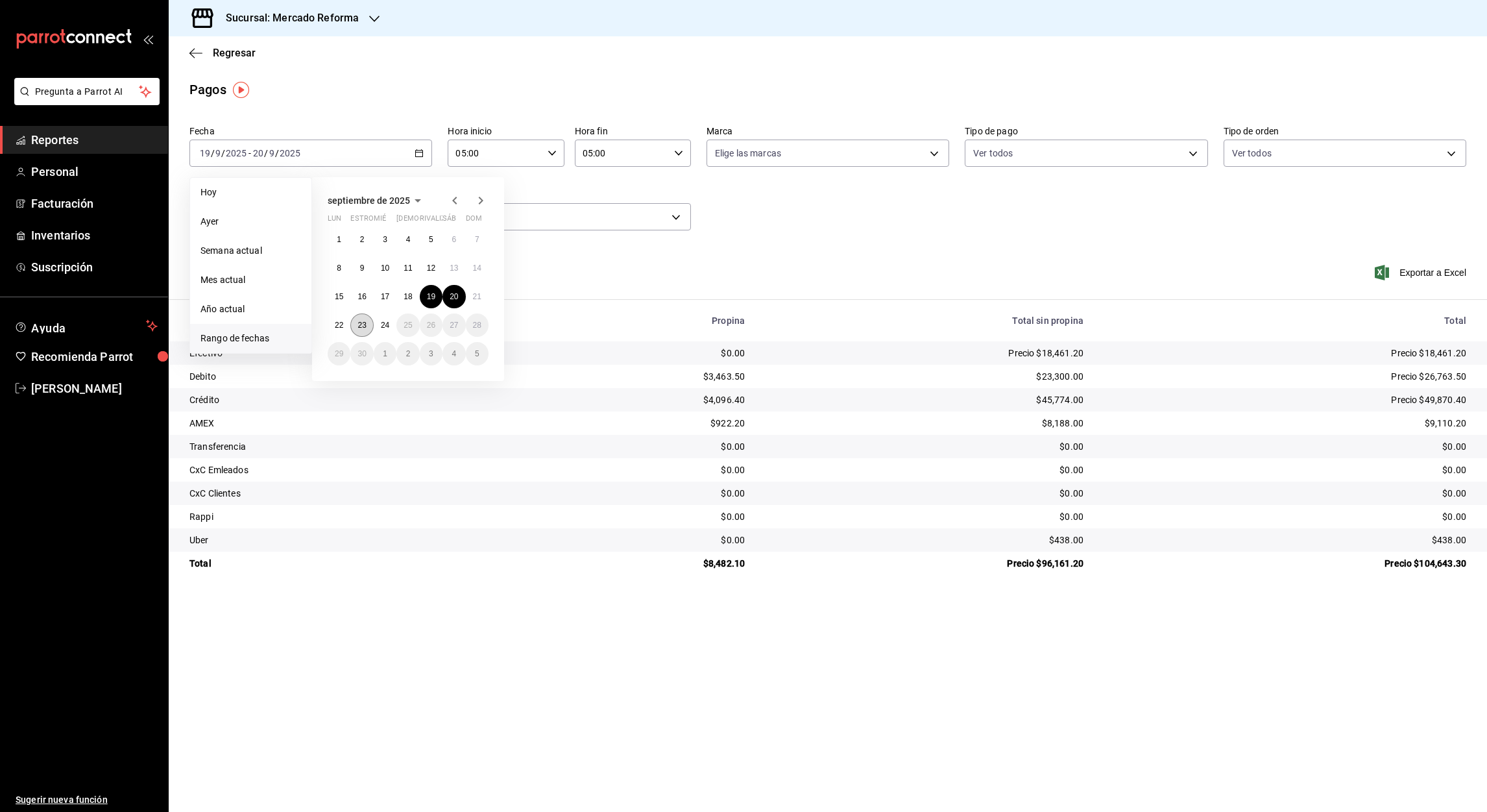
click at [370, 329] on button "23" at bounding box center [362, 325] width 23 height 23
click at [384, 329] on button "24" at bounding box center [385, 325] width 23 height 23
type input "00:00"
type input "23:59"
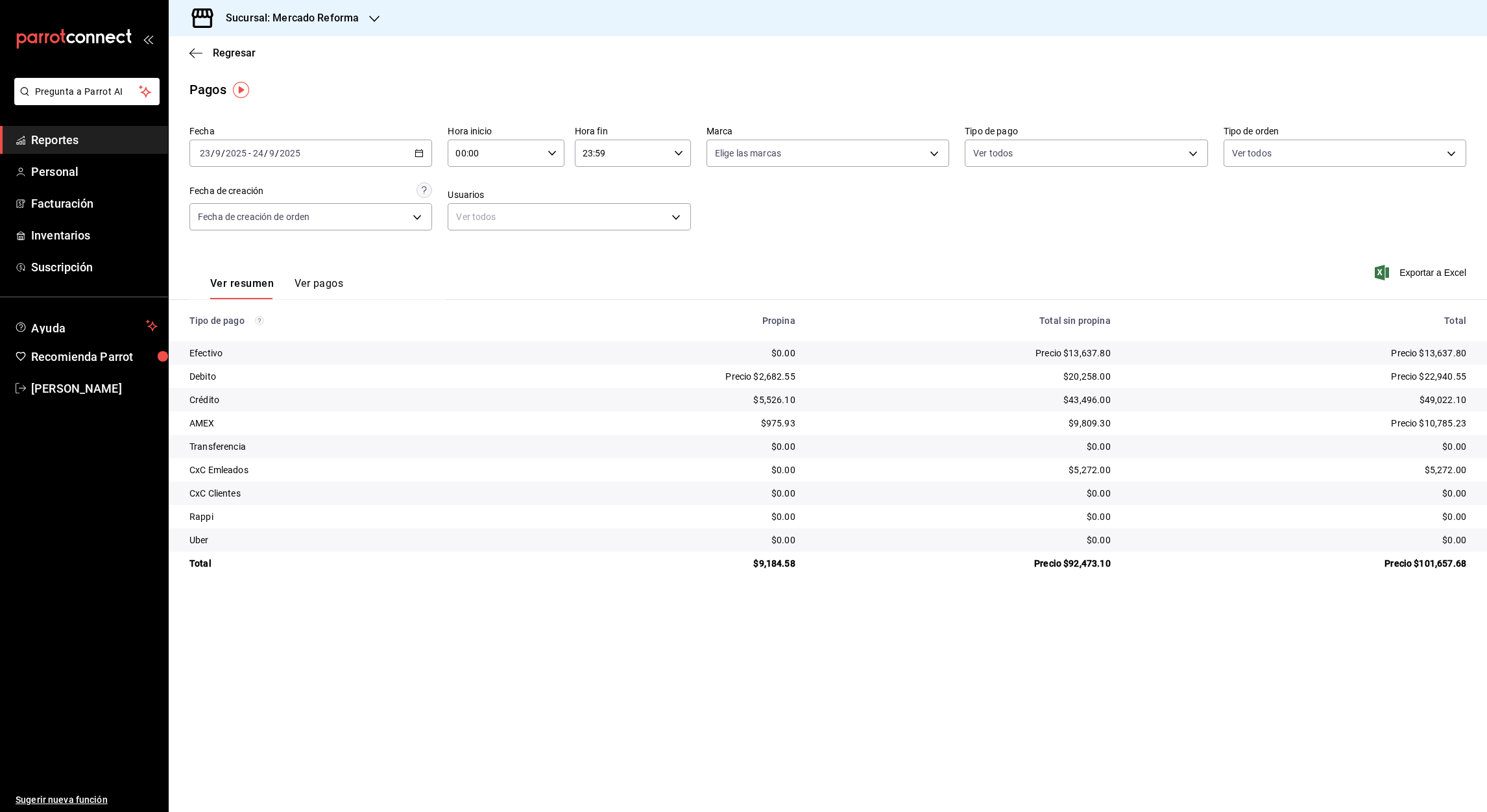
click at [458, 155] on input "00:00" at bounding box center [494, 153] width 94 height 26
click at [484, 265] on span "05" at bounding box center [476, 267] width 37 height 10
type input "05:00"
click at [588, 156] on div at bounding box center [743, 406] width 1487 height 812
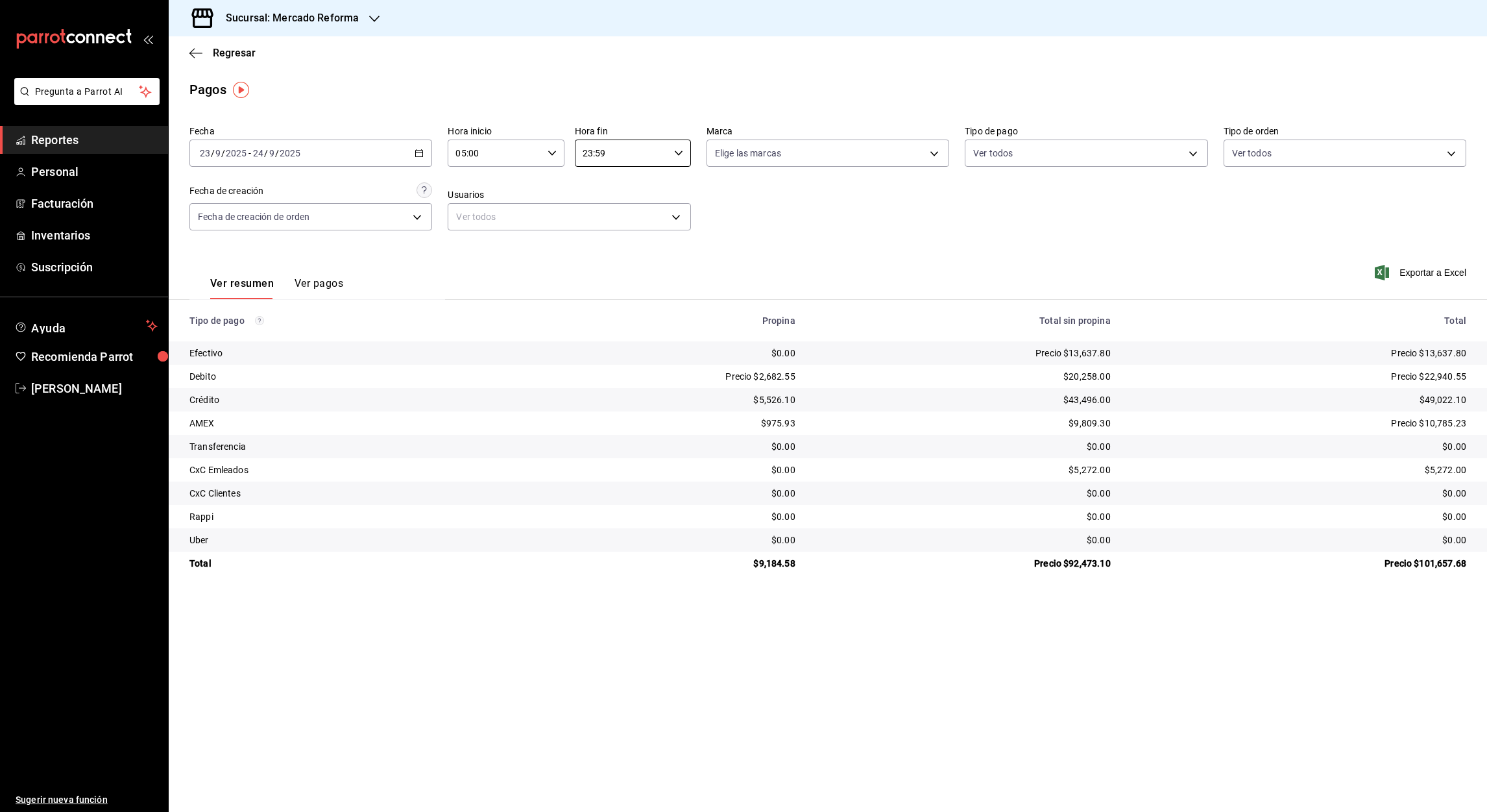
click at [588, 156] on input "23:59" at bounding box center [622, 153] width 94 height 26
click at [610, 188] on span "05" at bounding box center [604, 191] width 37 height 10
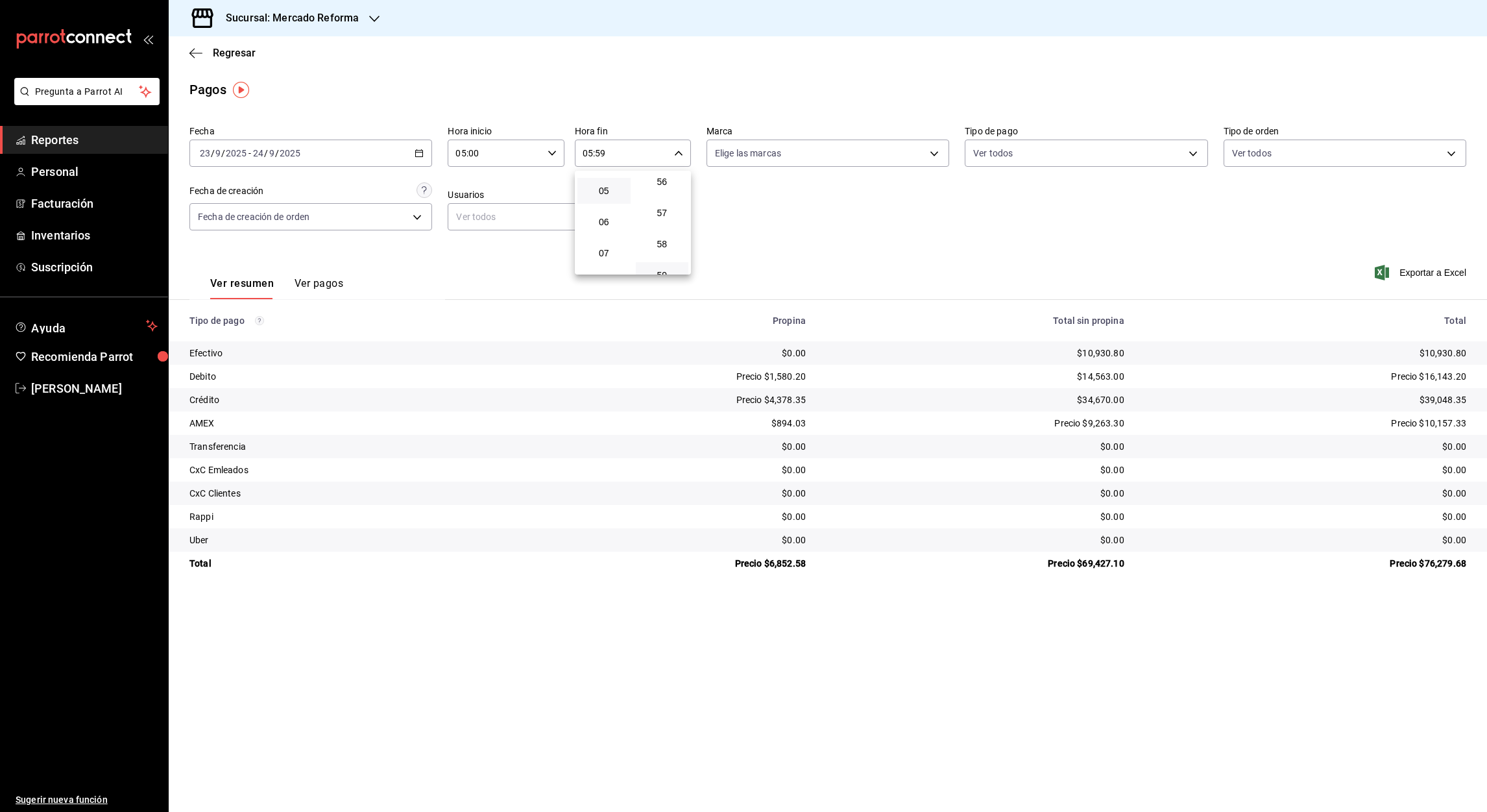
click at [599, 153] on div at bounding box center [743, 406] width 1487 height 812
click at [599, 153] on input "05:59" at bounding box center [622, 153] width 94 height 26
click at [661, 186] on span "00" at bounding box center [662, 186] width 37 height 10
type input "05:00"
click at [412, 156] on div at bounding box center [743, 406] width 1487 height 812
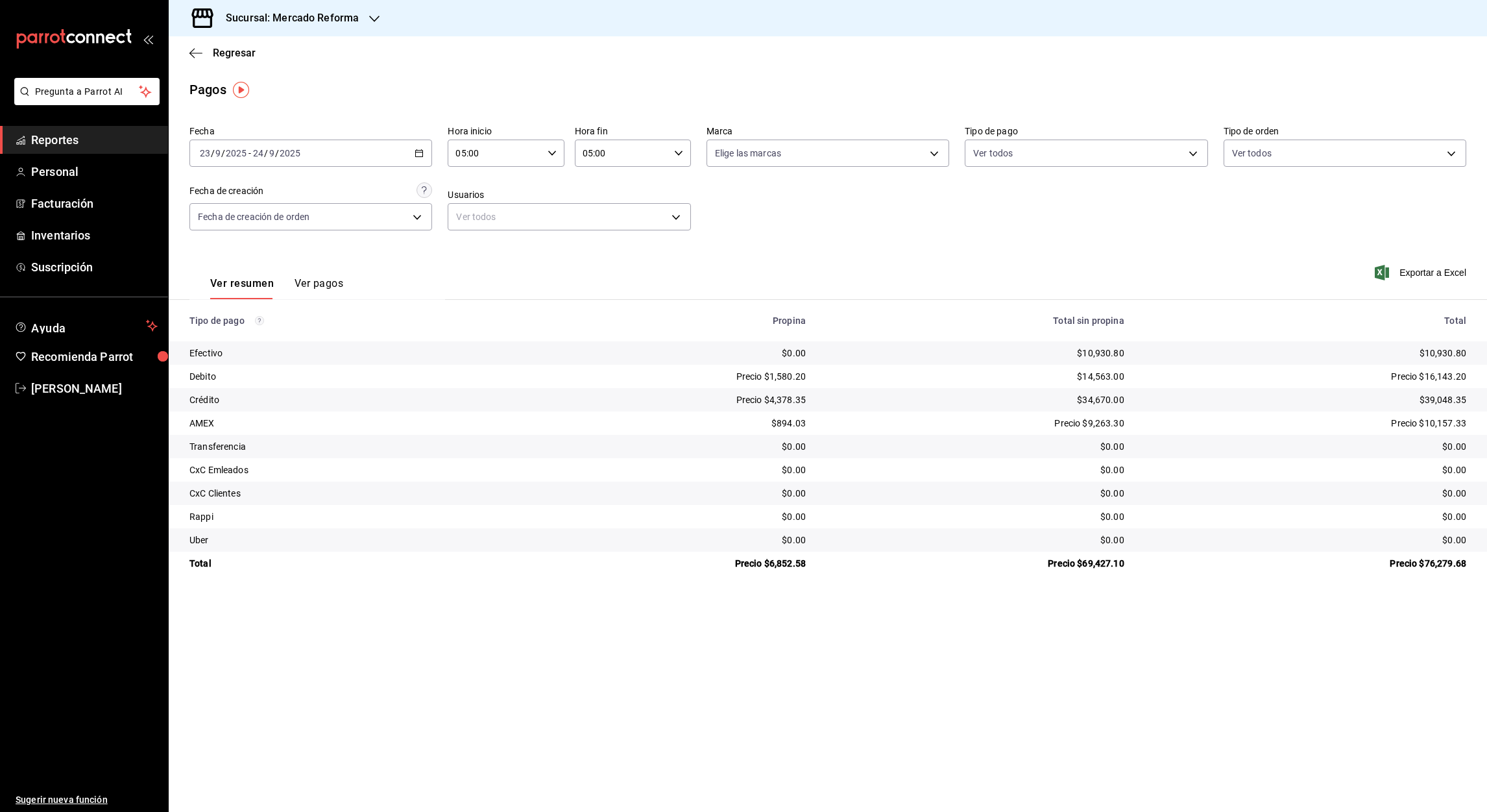
click at [417, 158] on div "[DATE] [DATE] - [DATE] [DATE]" at bounding box center [310, 153] width 243 height 27
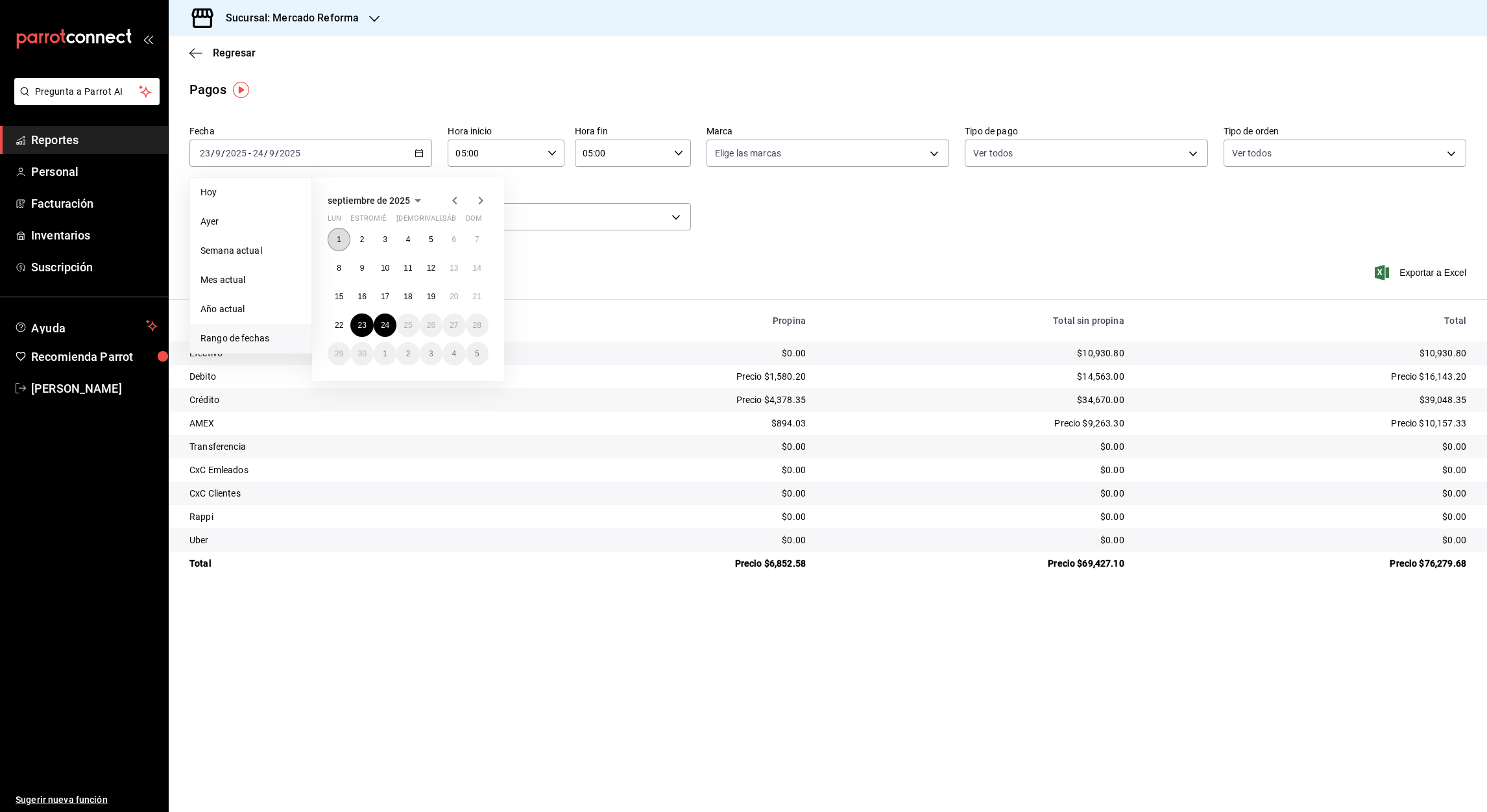
click at [337, 236] on abbr "1" at bounding box center [339, 239] width 4 height 9
click at [387, 323] on abbr "24" at bounding box center [384, 325] width 8 height 9
type input "00:00"
type input "23:59"
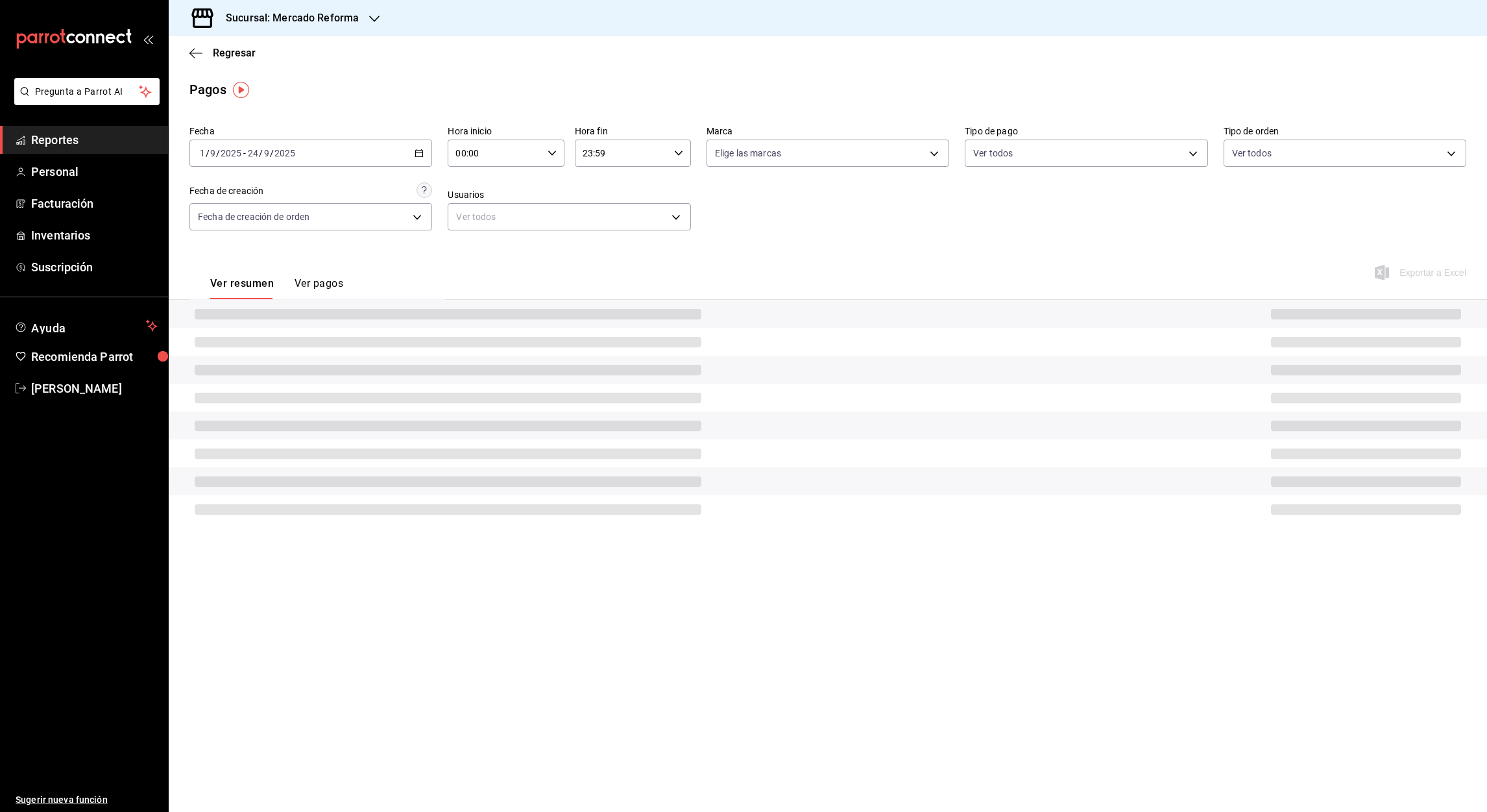
click at [461, 153] on input "00:00" at bounding box center [494, 153] width 94 height 26
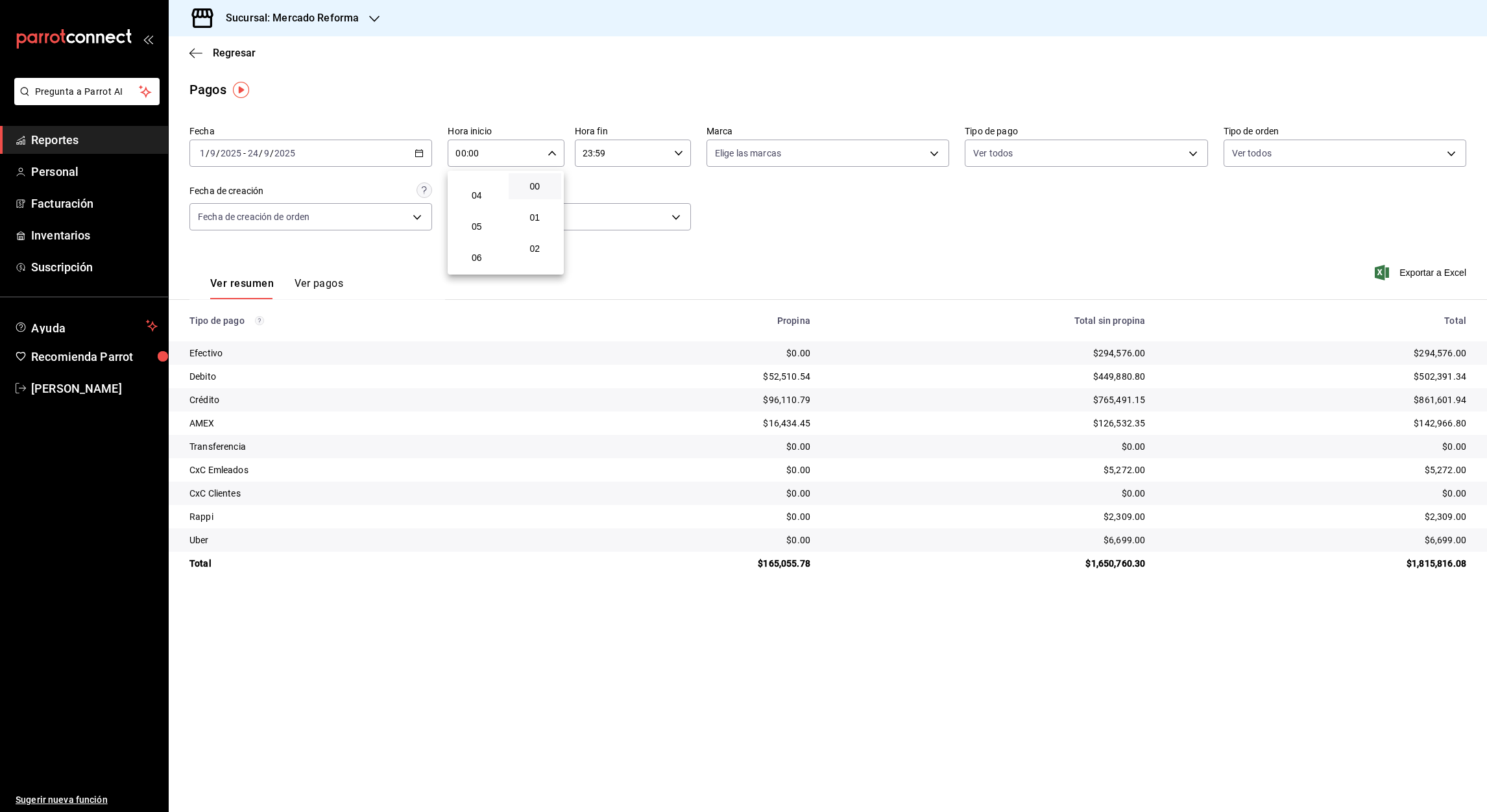
scroll to position [117, 0]
click at [477, 219] on span "05" at bounding box center [476, 224] width 37 height 10
type input "05:00"
click at [588, 151] on div at bounding box center [743, 406] width 1487 height 812
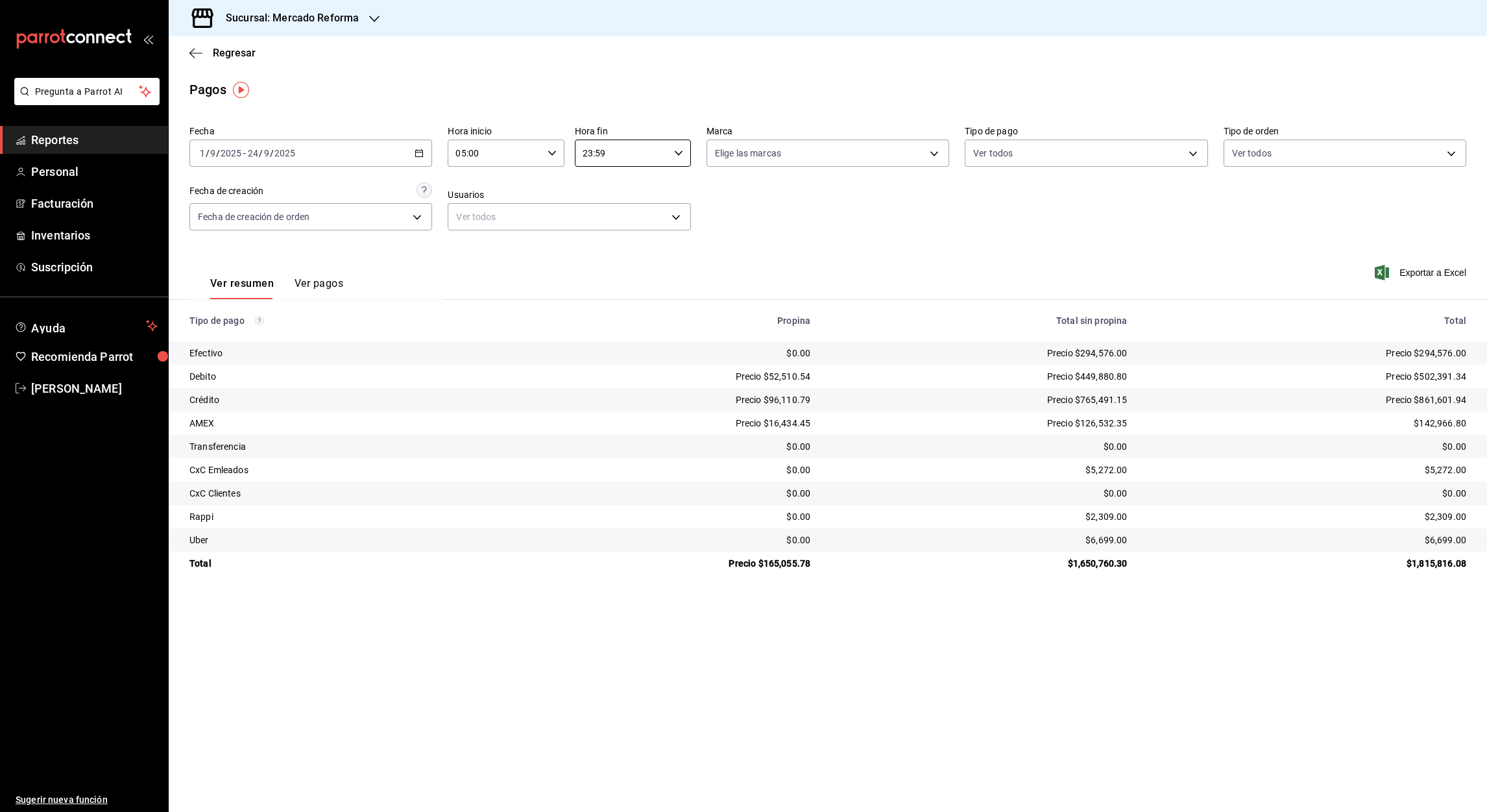
click at [588, 151] on input "23:59" at bounding box center [622, 153] width 94 height 26
click at [606, 216] on span "05" at bounding box center [604, 216] width 37 height 10
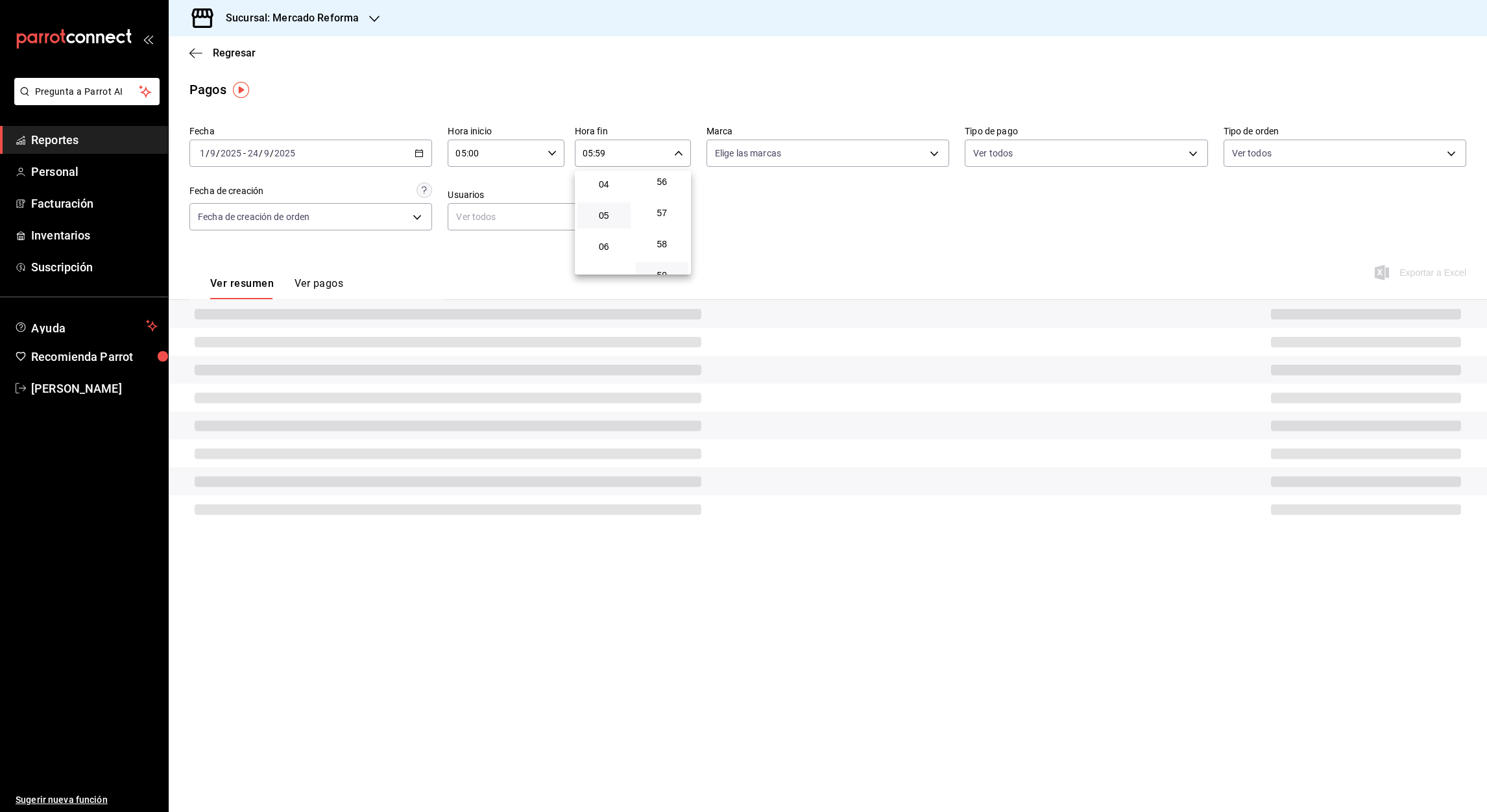
click at [600, 155] on div at bounding box center [743, 406] width 1487 height 812
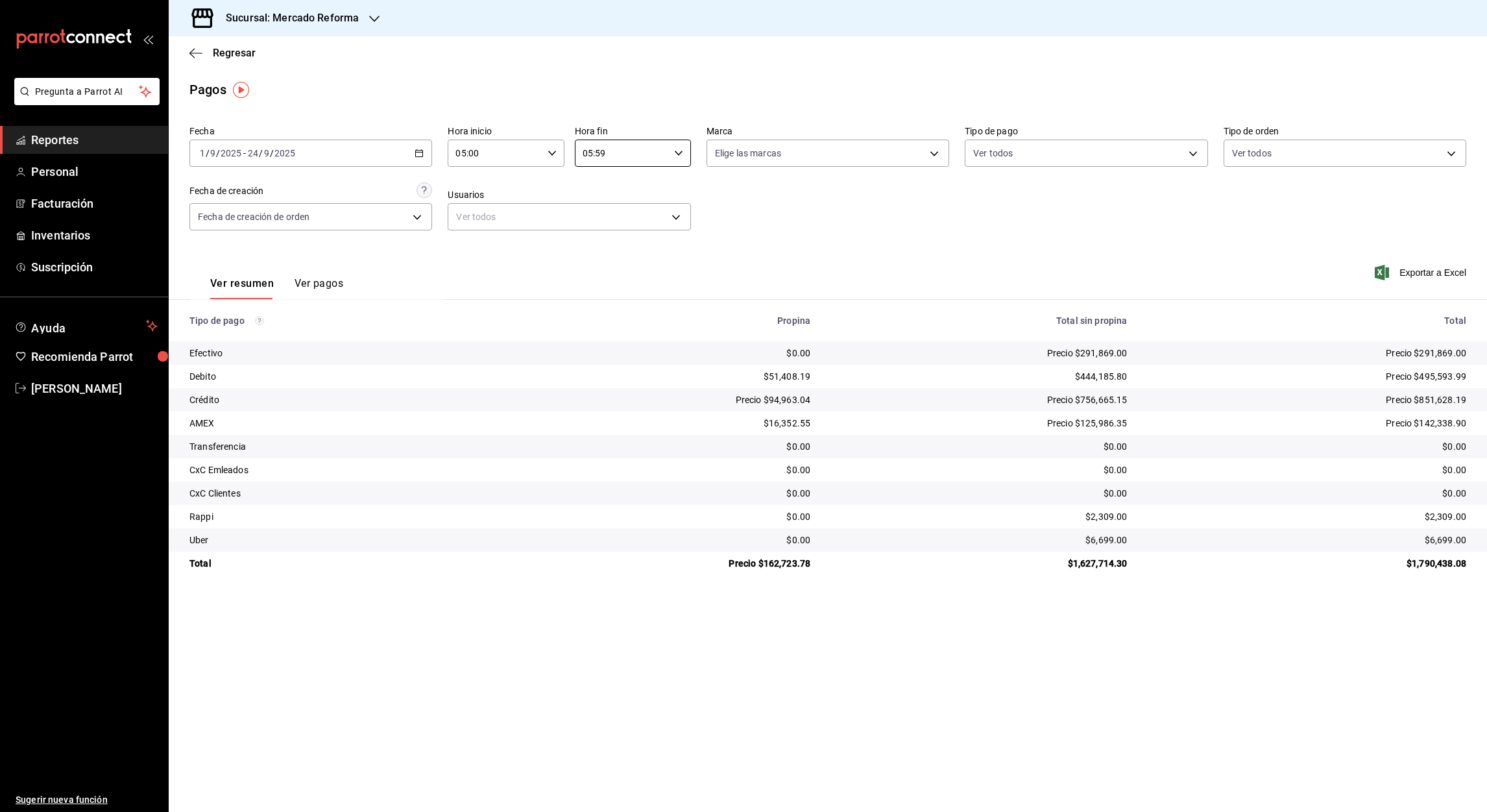
click at [600, 155] on input "05:59" at bounding box center [622, 153] width 94 height 26
click at [662, 186] on span "00" at bounding box center [662, 186] width 37 height 10
type input "05:00"
click at [1416, 272] on div at bounding box center [743, 406] width 1487 height 812
click at [1425, 273] on font "Exportar a Excel" at bounding box center [1433, 272] width 67 height 10
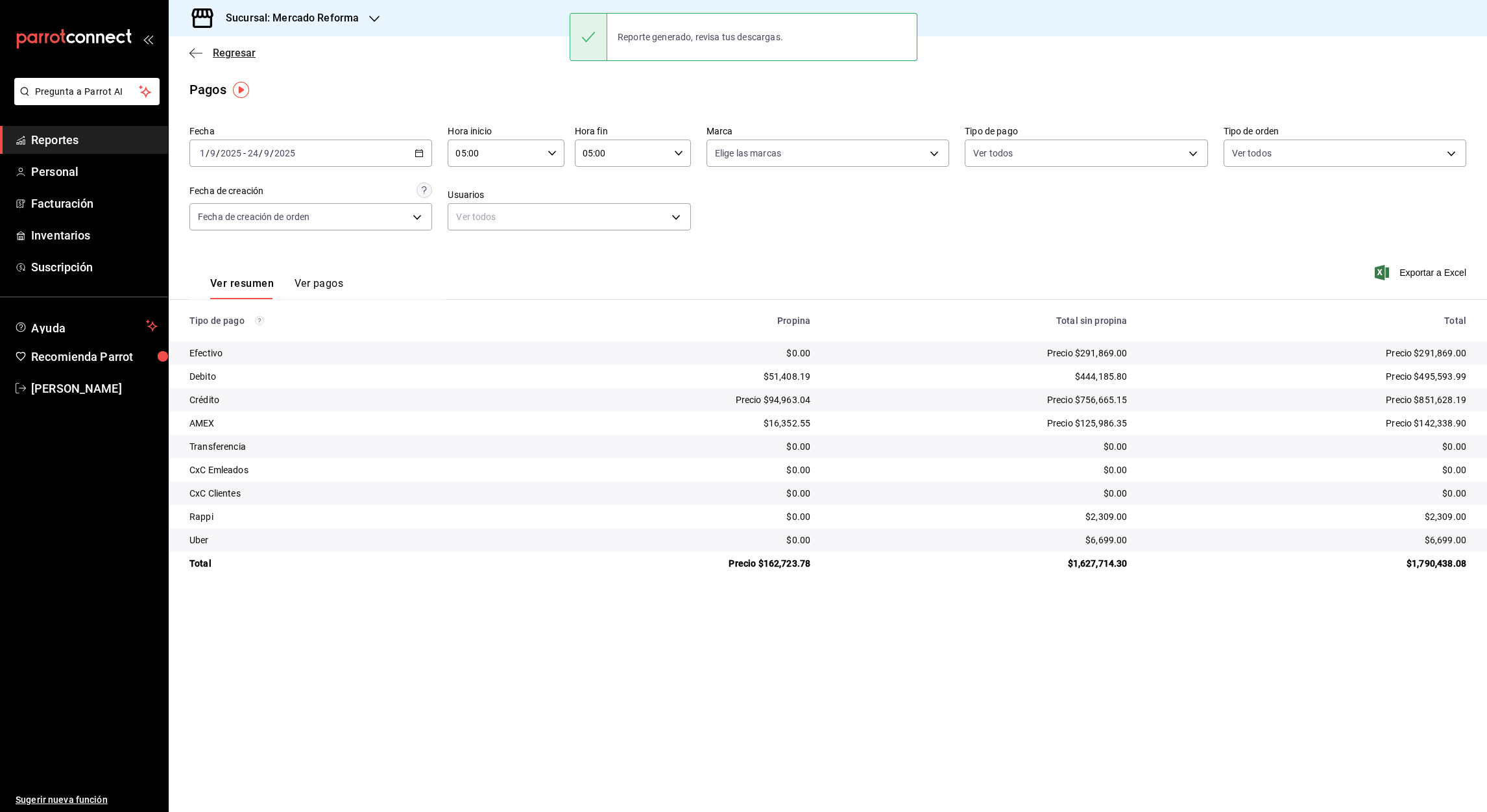
click at [190, 52] on icon "button" at bounding box center [196, 54] width 13 height 12
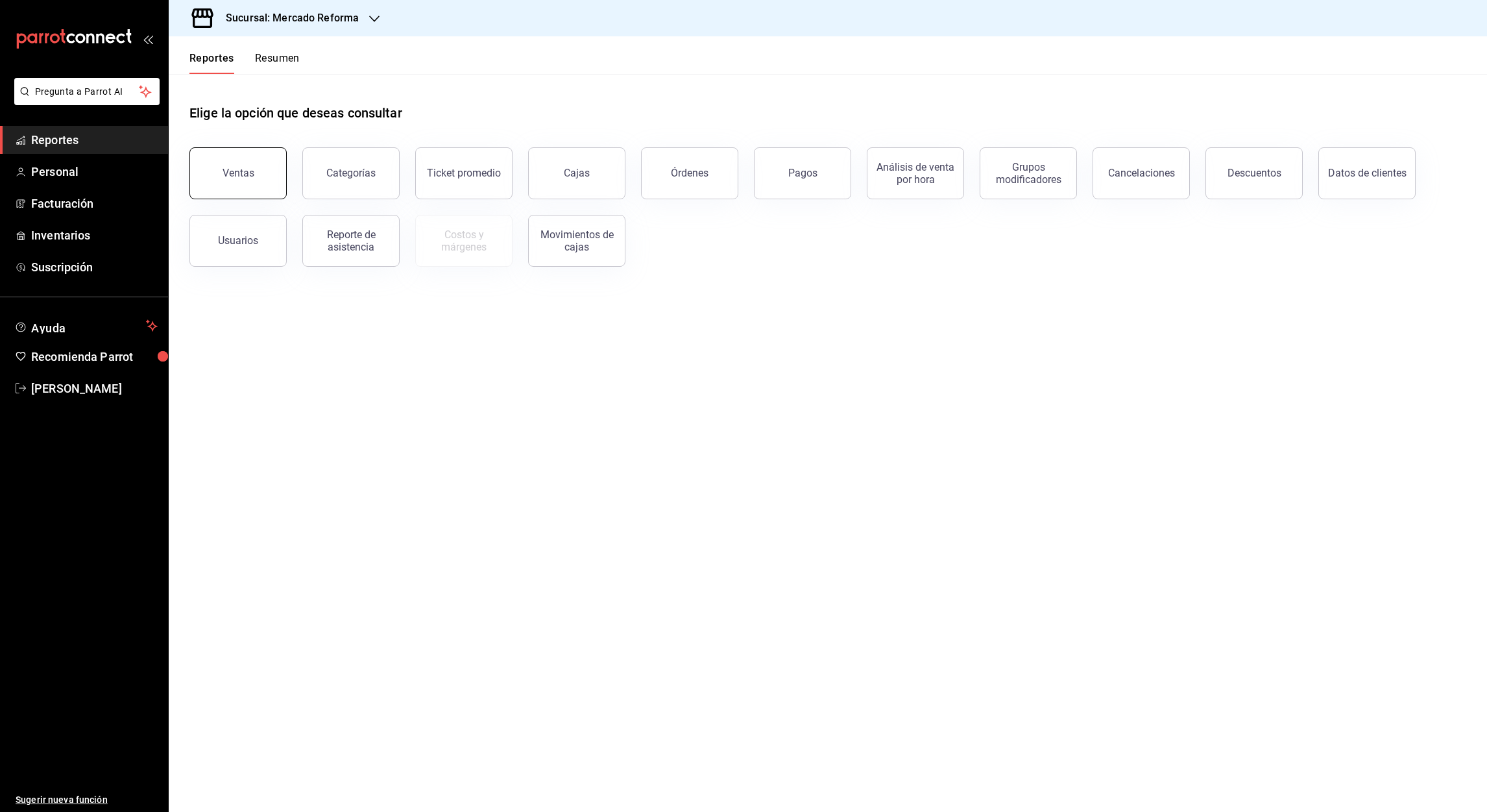
click at [284, 176] on div "Ventas" at bounding box center [230, 166] width 113 height 67
click at [246, 180] on button "Ventas" at bounding box center [238, 173] width 98 height 52
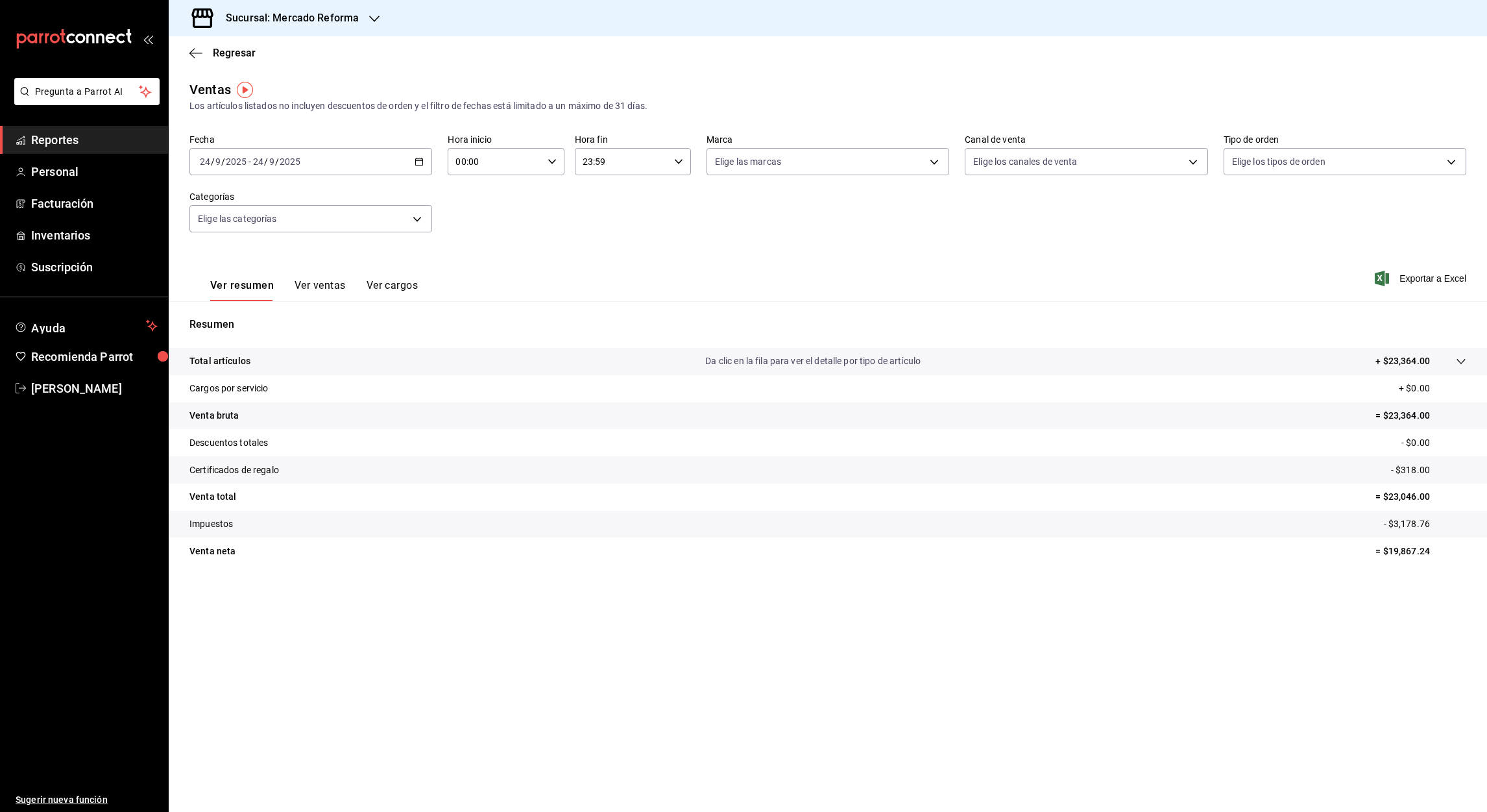
click at [423, 164] on icon "button" at bounding box center [419, 161] width 9 height 9
click at [421, 164] on icon "button" at bounding box center [419, 161] width 9 height 9
click at [252, 317] on span "Rango de fechas" at bounding box center [250, 318] width 101 height 14
click at [337, 252] on button "1" at bounding box center [339, 248] width 23 height 23
click at [384, 340] on button "24" at bounding box center [385, 334] width 23 height 23
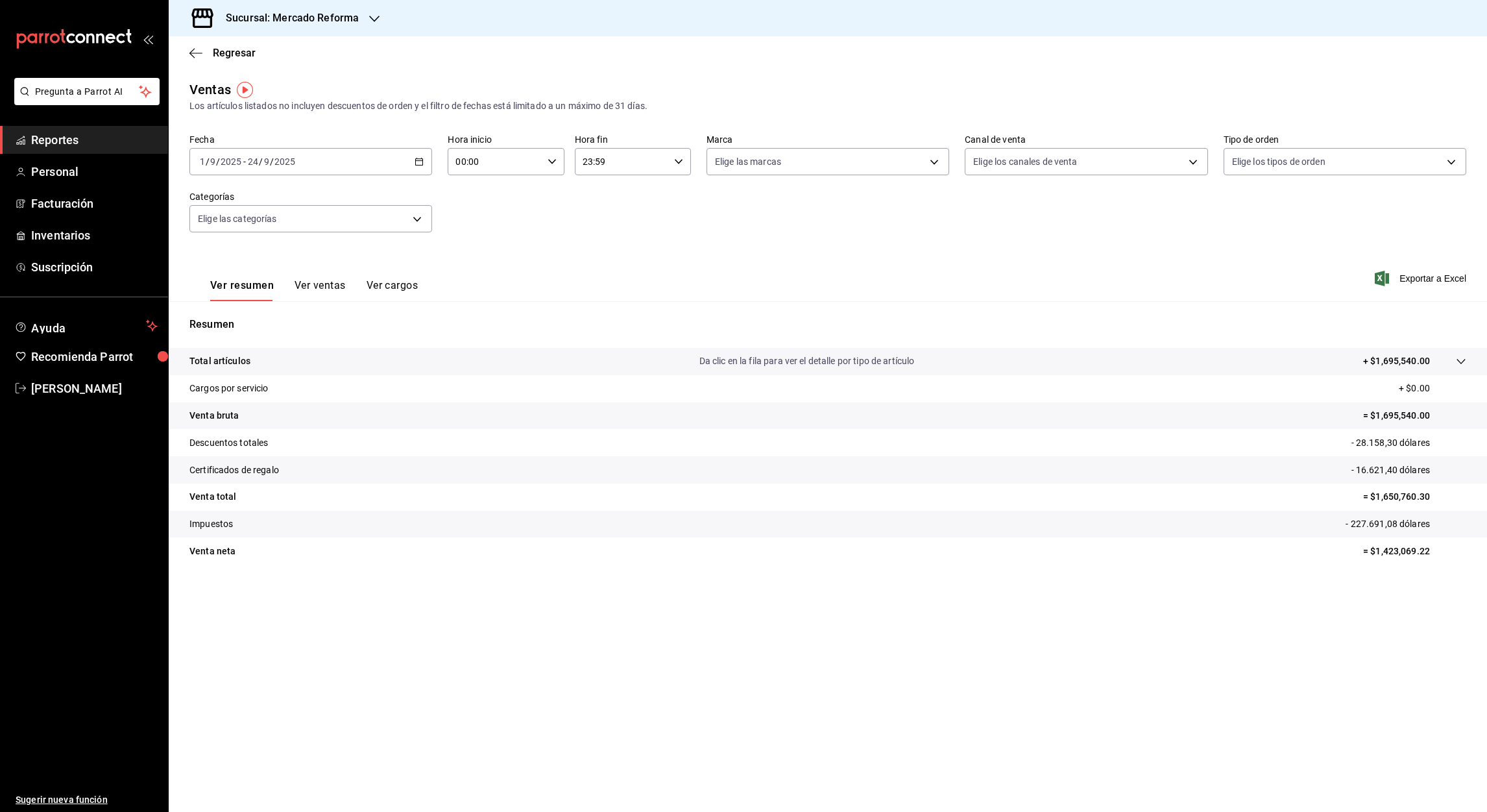
click at [585, 167] on input "23:59" at bounding box center [622, 161] width 94 height 26
click at [599, 217] on span "05" at bounding box center [604, 220] width 37 height 10
click at [600, 161] on div at bounding box center [743, 406] width 1487 height 812
click at [600, 161] on input "05:59" at bounding box center [622, 161] width 94 height 26
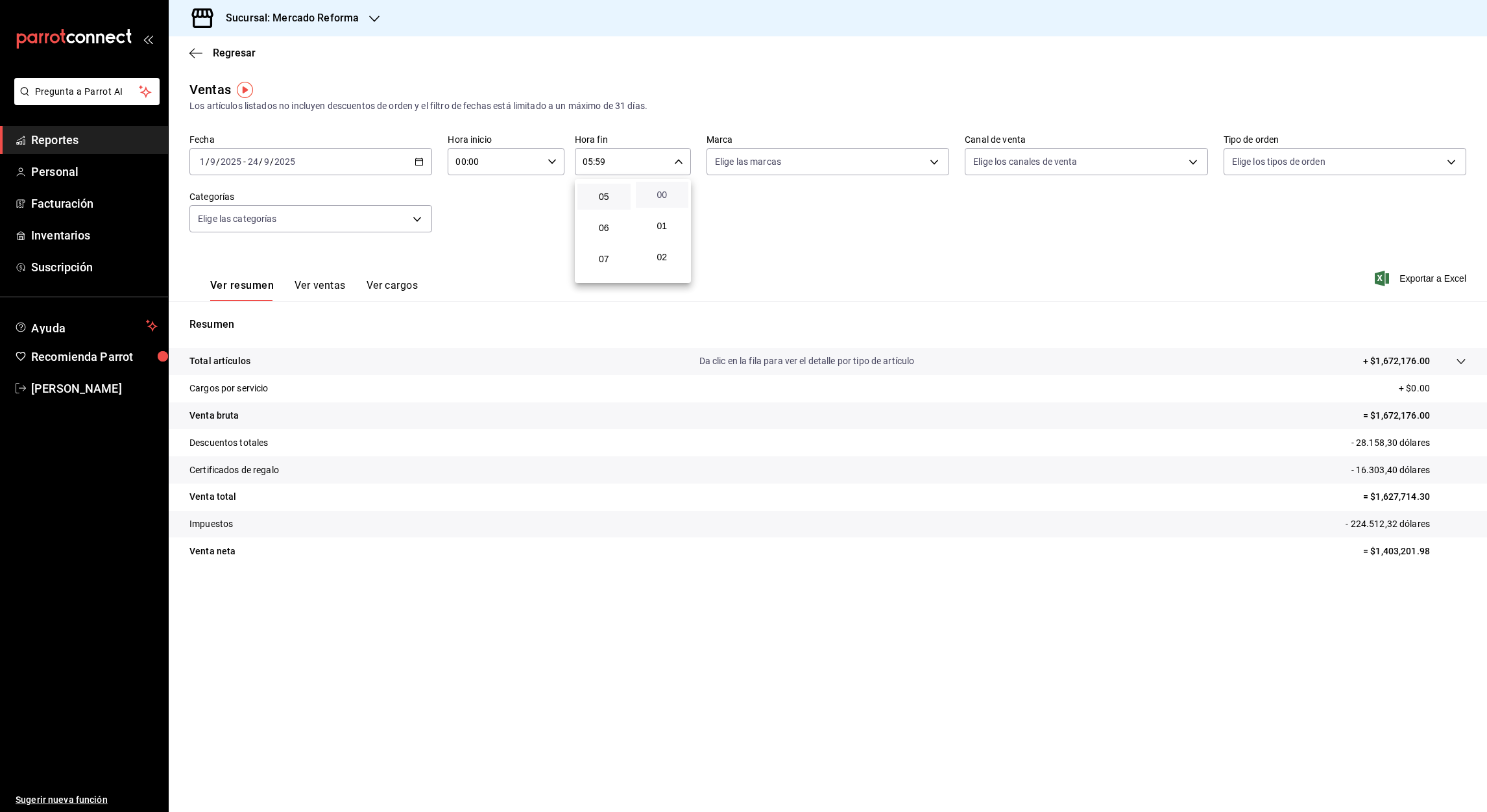
click at [664, 194] on span "00" at bounding box center [662, 194] width 37 height 10
type input "05:00"
click at [1425, 279] on div at bounding box center [743, 406] width 1487 height 812
click at [1423, 276] on font "Exportar a Excel" at bounding box center [1433, 278] width 67 height 10
click at [1452, 91] on div "Ventas Los artículos listados no incluyen descuentos de orden y el filtro de fe…" at bounding box center [827, 96] width 1277 height 33
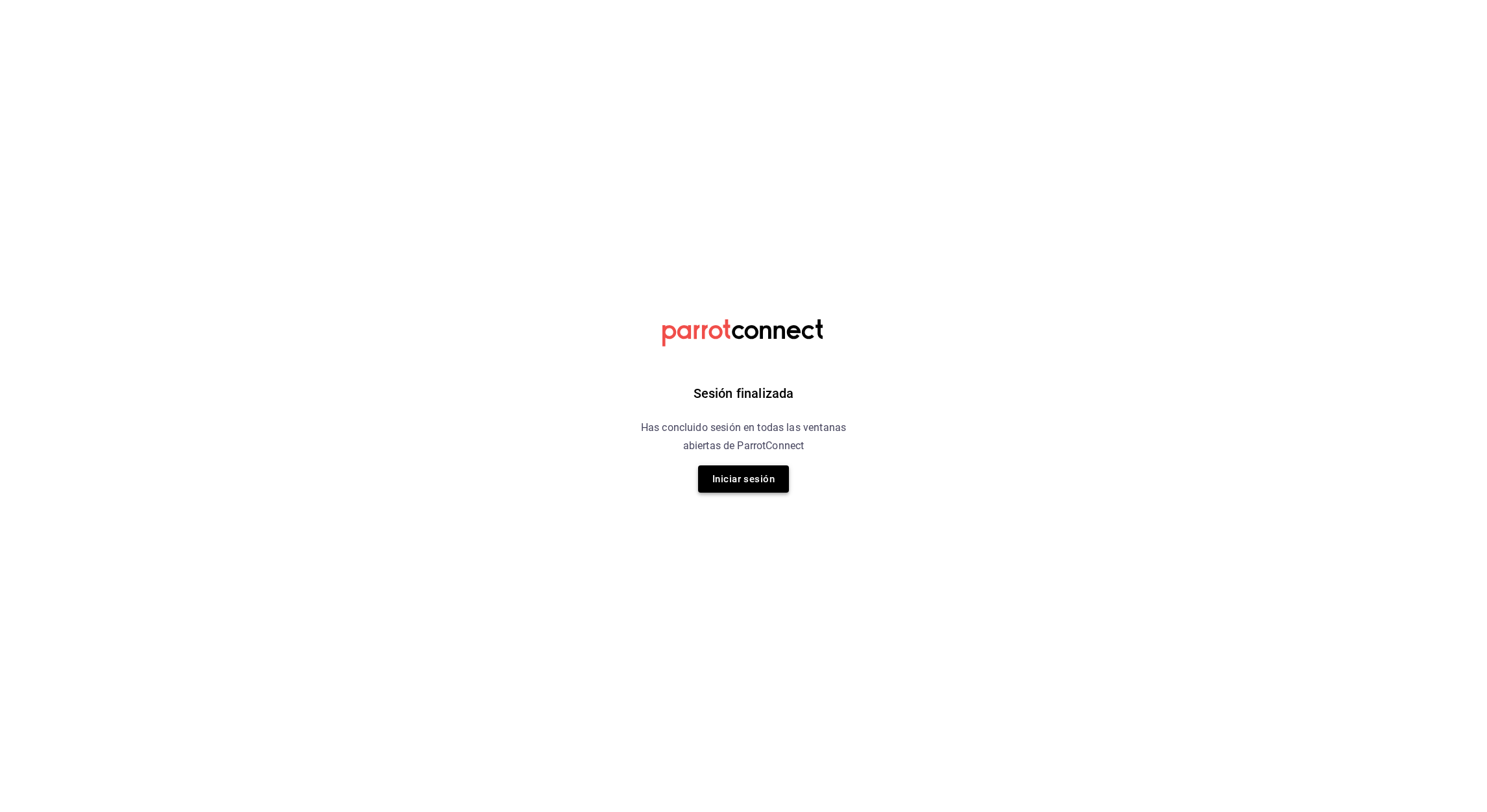
click at [739, 483] on button "Iniciar sesión" at bounding box center [744, 478] width 91 height 27
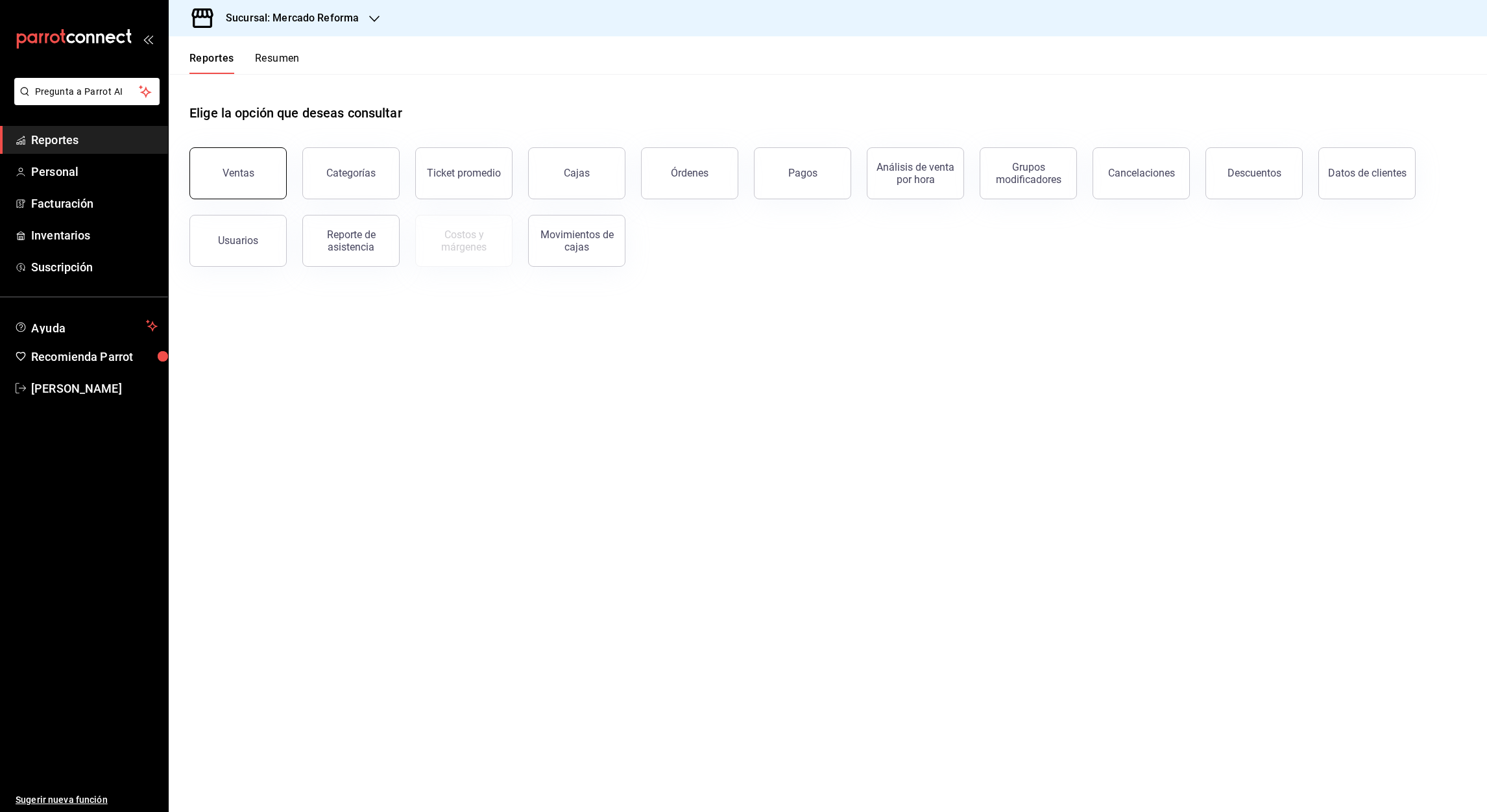
click at [241, 183] on button "Ventas" at bounding box center [238, 173] width 98 height 52
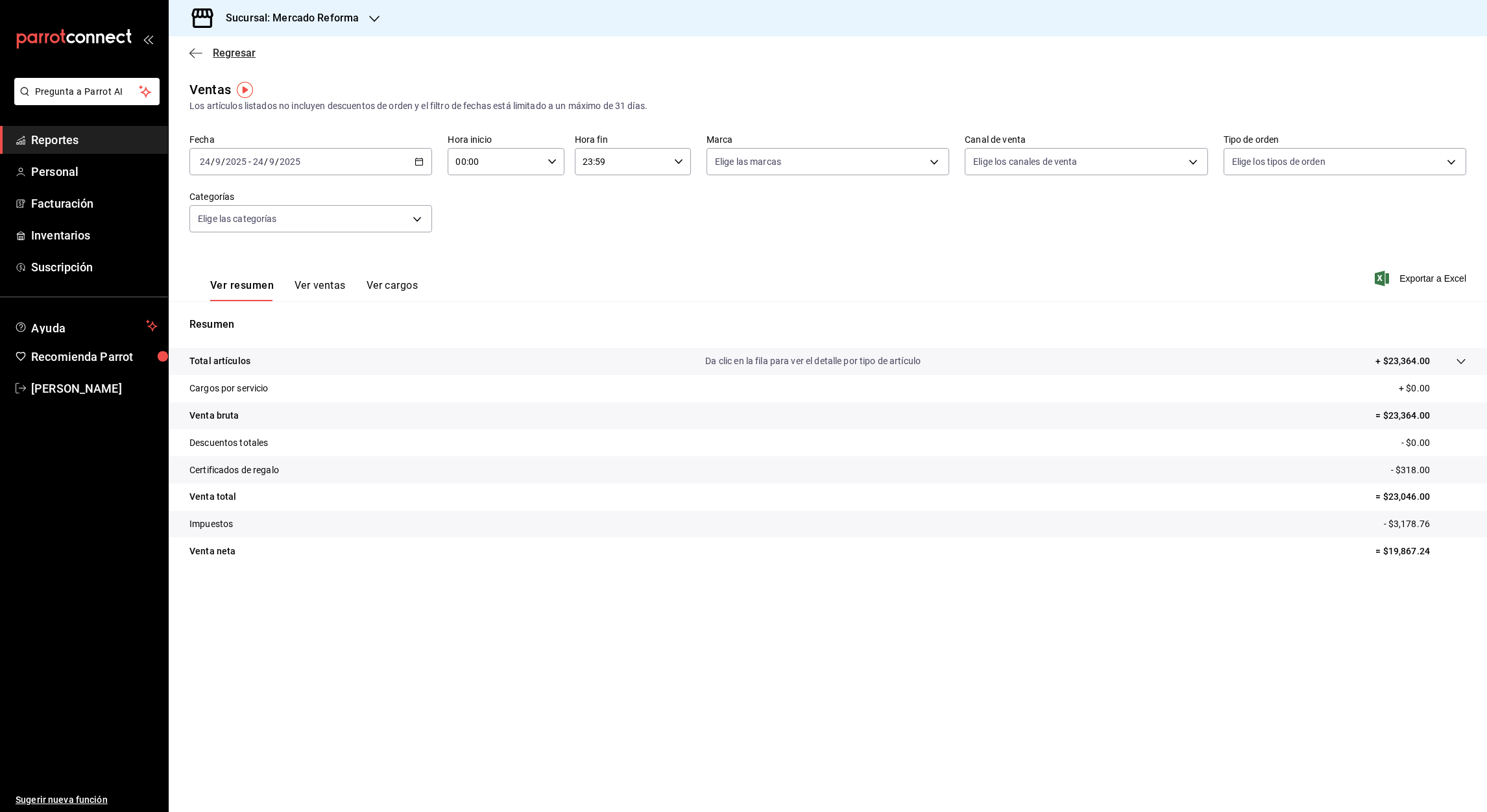
click at [194, 52] on icon "button" at bounding box center [196, 54] width 13 height 12
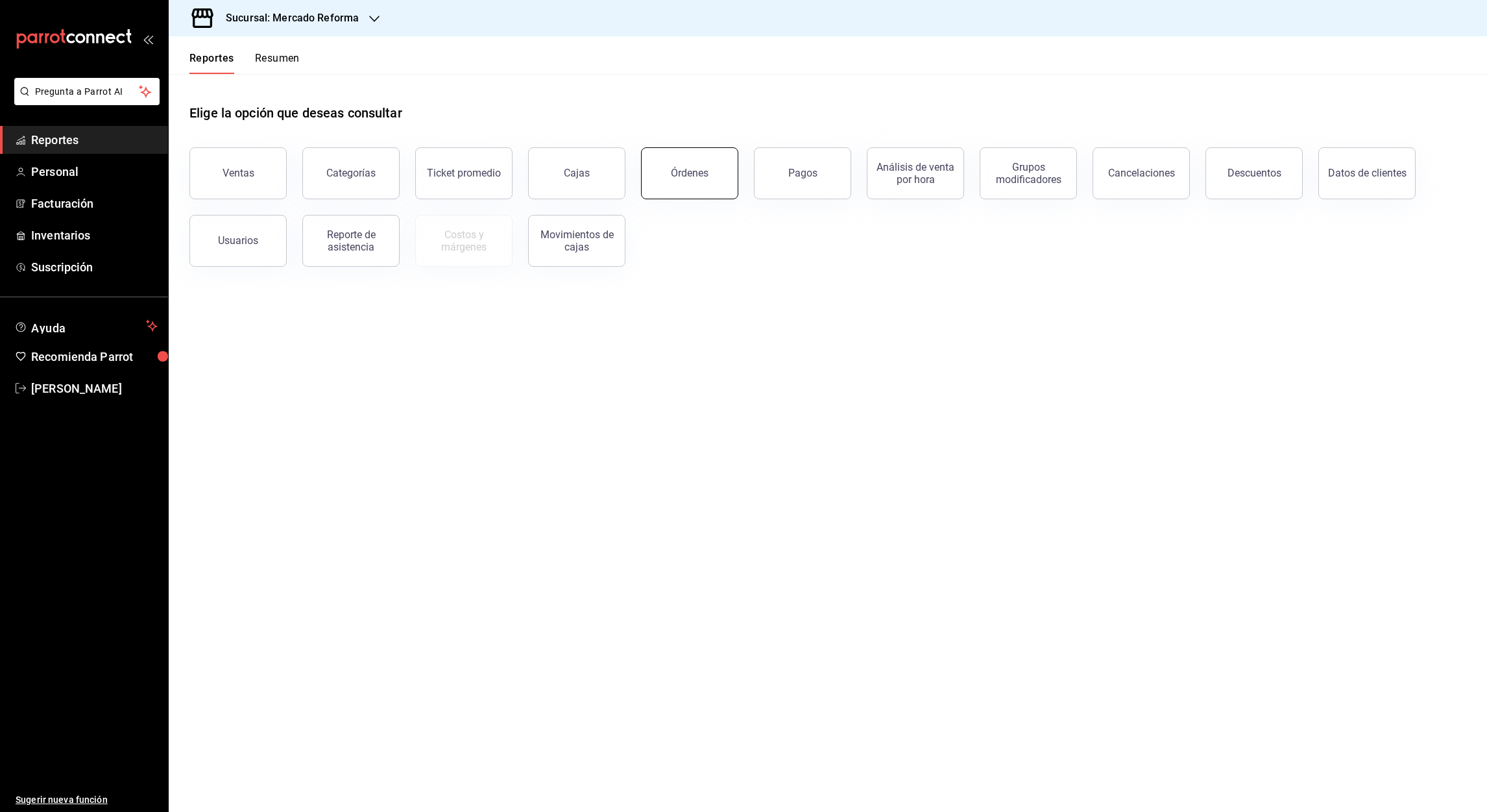
click at [703, 191] on button "Órdenes" at bounding box center [690, 173] width 98 height 52
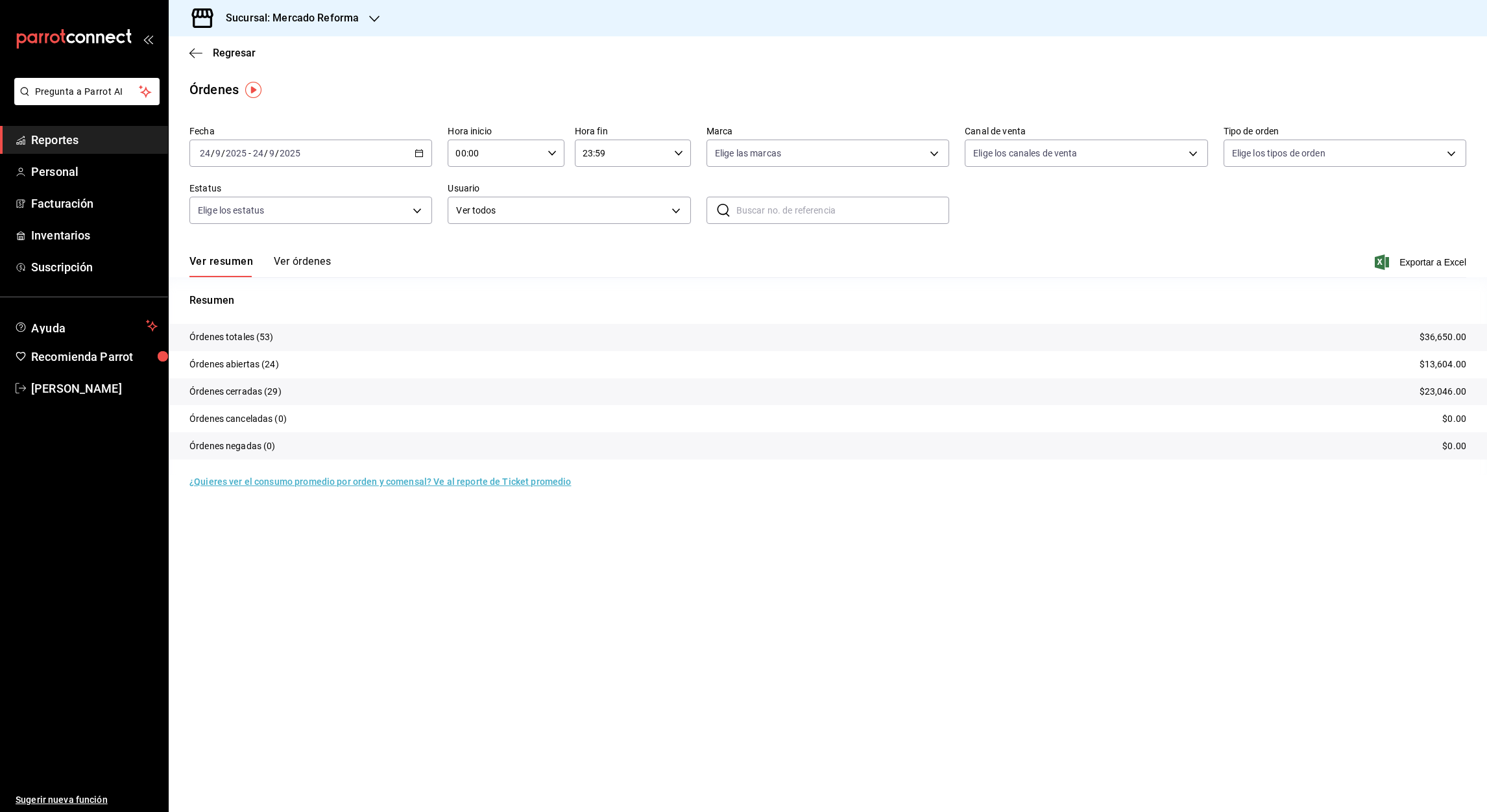
click at [419, 157] on icon "button" at bounding box center [419, 153] width 9 height 9
click at [239, 336] on span "Rango de fechas" at bounding box center [250, 338] width 101 height 14
click at [434, 293] on abbr "19" at bounding box center [431, 296] width 8 height 9
click at [386, 324] on abbr "24" at bounding box center [384, 325] width 8 height 9
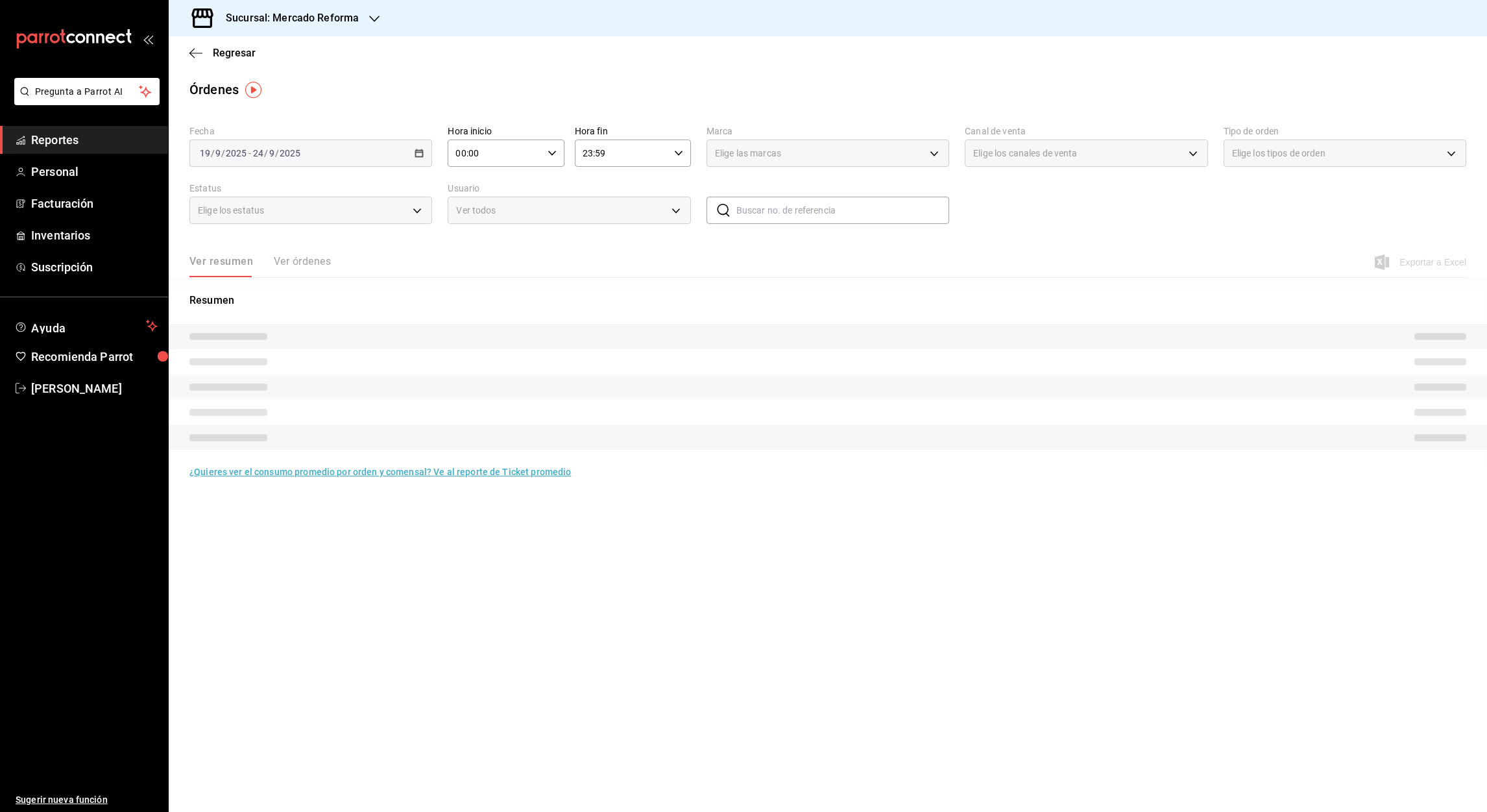
click at [462, 150] on input "00:00" at bounding box center [494, 153] width 94 height 26
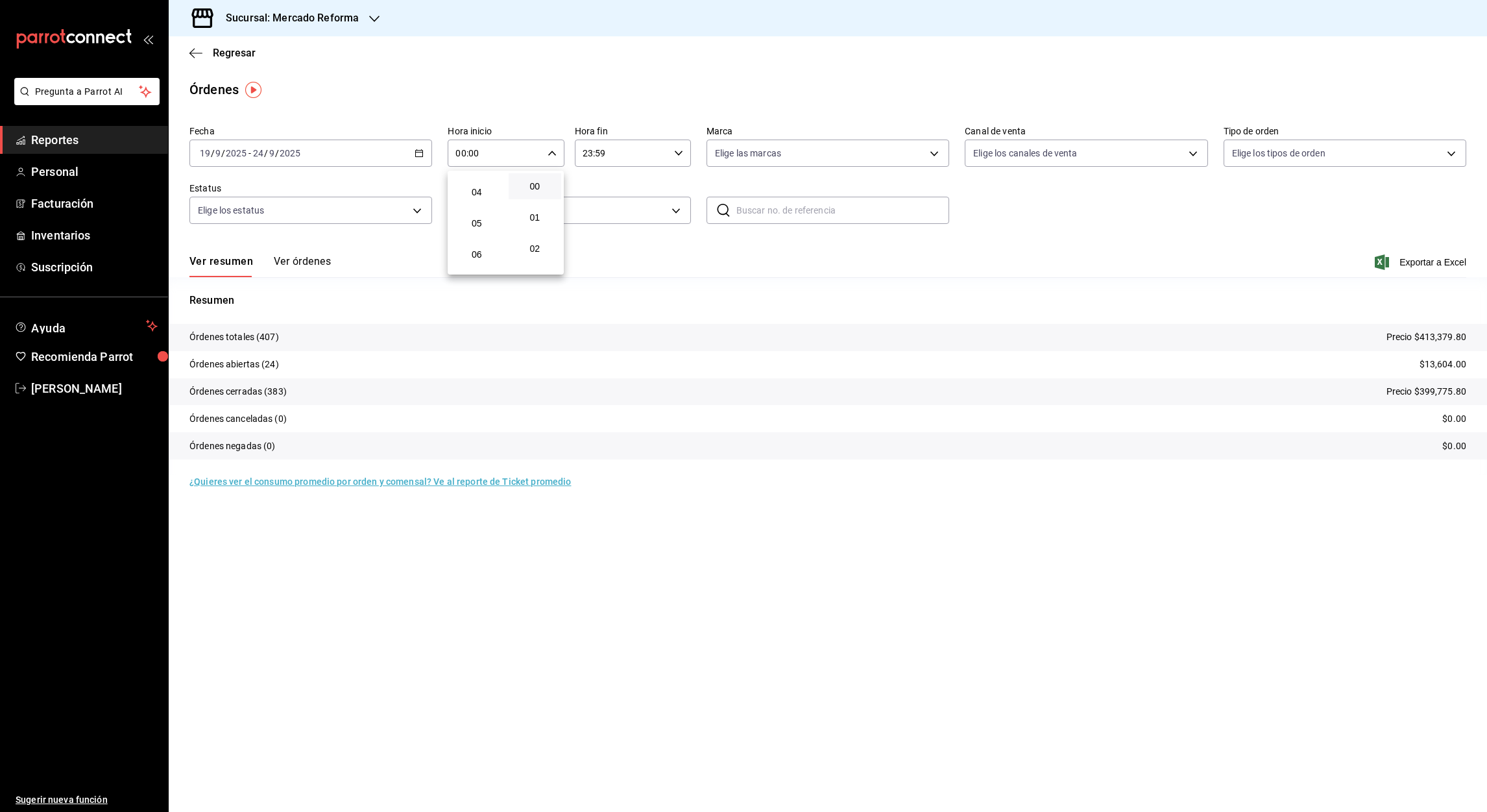
scroll to position [120, 0]
click at [489, 219] on span "05" at bounding box center [476, 222] width 37 height 10
type input "05:00"
